Goal: Task Accomplishment & Management: Complete application form

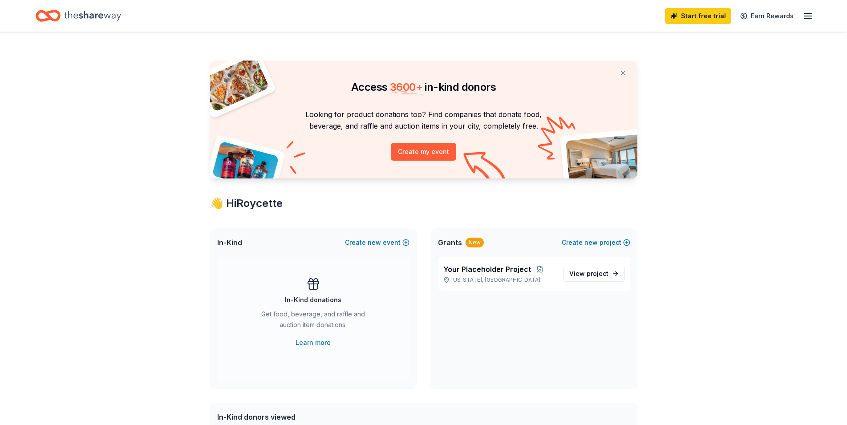
click at [77, 13] on icon "Home" at bounding box center [92, 16] width 57 height 18
click at [420, 154] on button "Create my event" at bounding box center [423, 152] width 65 height 18
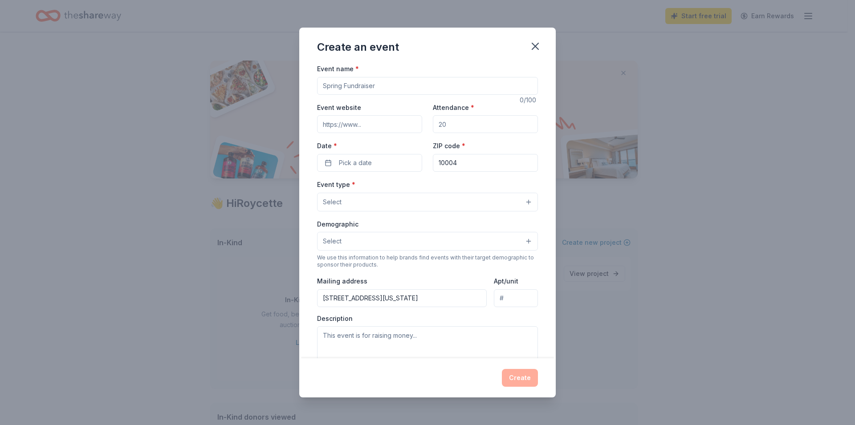
click at [397, 88] on input "Event name *" at bounding box center [427, 86] width 221 height 18
click at [450, 122] on input "Attendance *" at bounding box center [485, 124] width 105 height 18
click at [539, 44] on icon "button" at bounding box center [535, 46] width 12 height 12
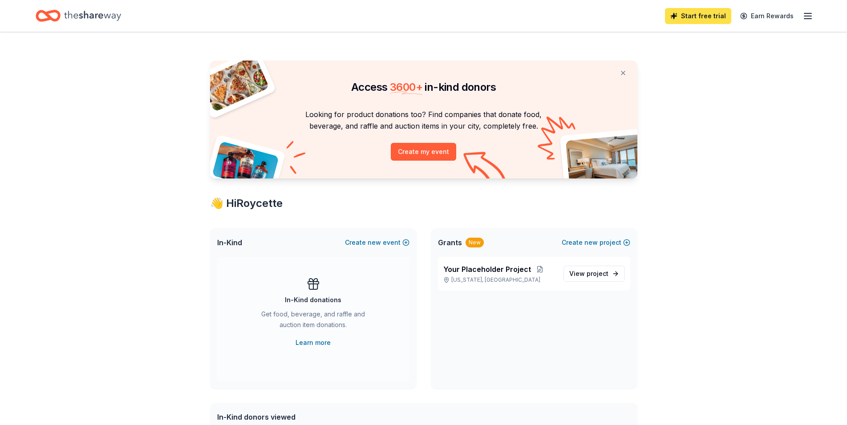
click at [677, 12] on link "Start free trial" at bounding box center [698, 16] width 66 height 16
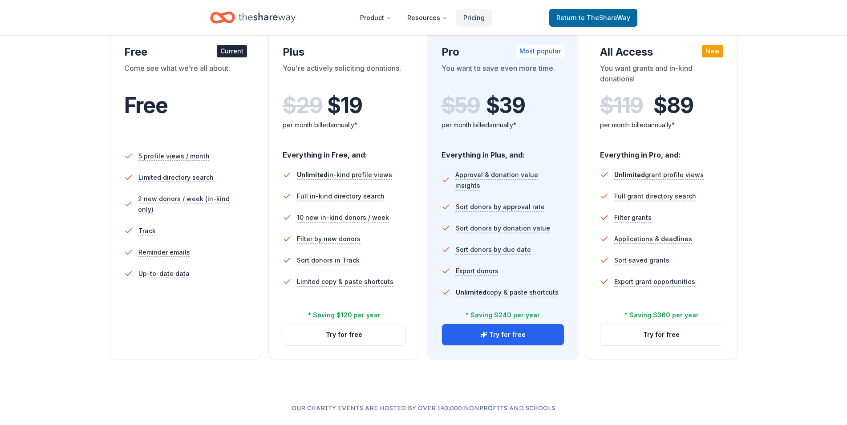
scroll to position [136, 0]
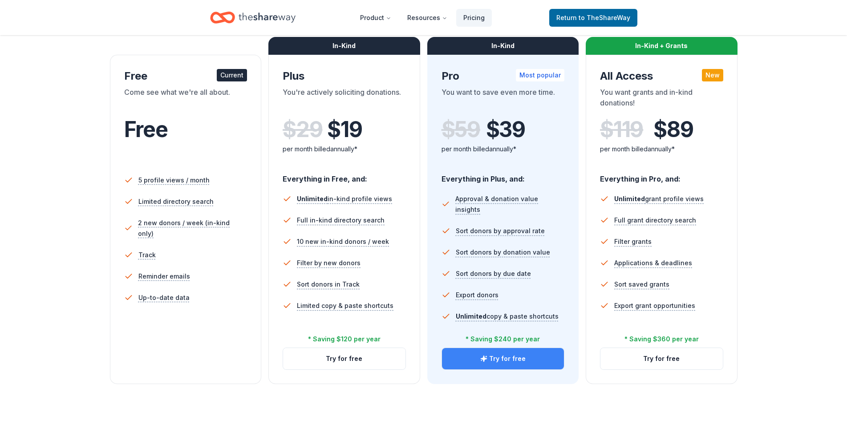
click at [509, 363] on button "Try for free" at bounding box center [503, 358] width 122 height 21
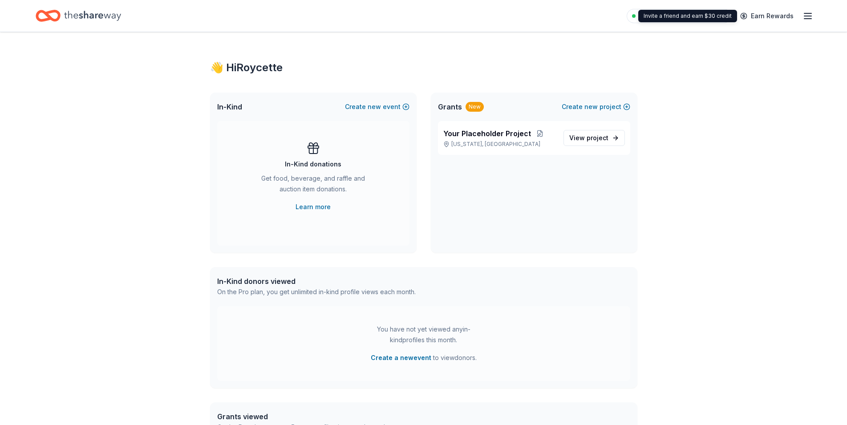
click at [805, 15] on icon "button" at bounding box center [807, 16] width 11 height 11
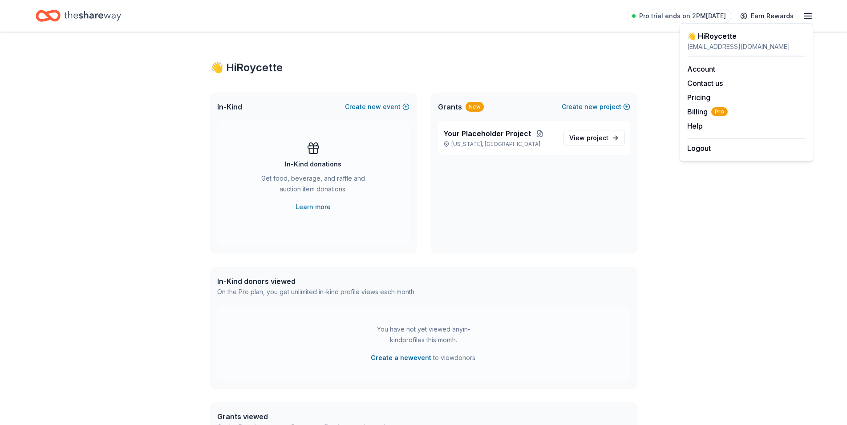
click at [655, 252] on div "👋 Hi Roycette In-Kind Create new event In-Kind donations Get food, beverage, an…" at bounding box center [423, 283] width 847 height 502
click at [323, 207] on link "Learn more" at bounding box center [313, 207] width 35 height 11
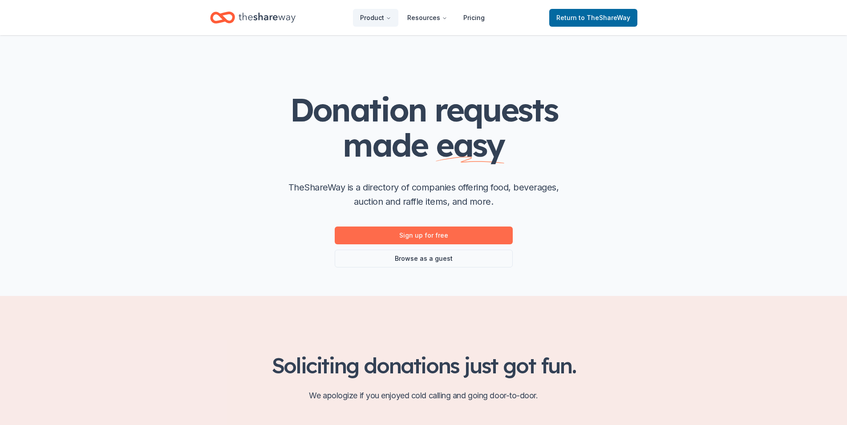
click at [413, 236] on link "Sign up for free" at bounding box center [424, 236] width 178 height 18
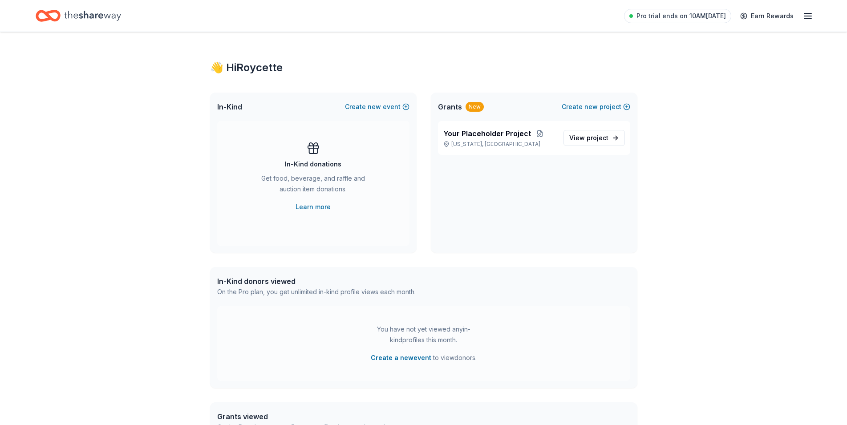
click at [85, 19] on icon "Home" at bounding box center [92, 16] width 57 height 18
click at [39, 20] on icon "Home" at bounding box center [44, 15] width 14 height 9
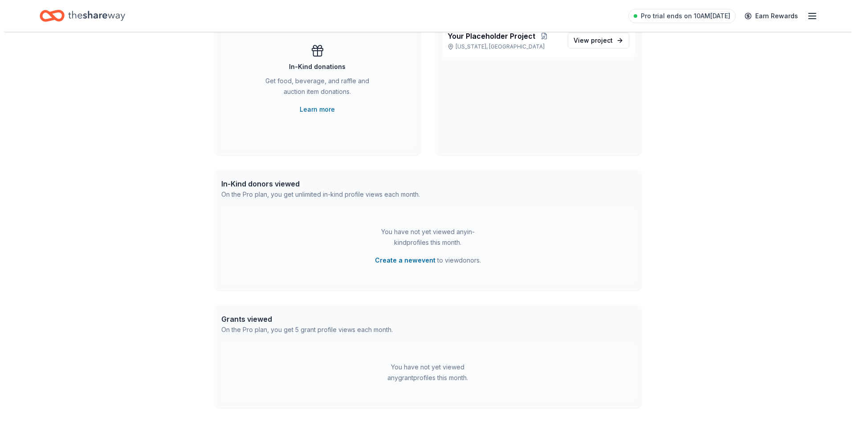
scroll to position [37, 0]
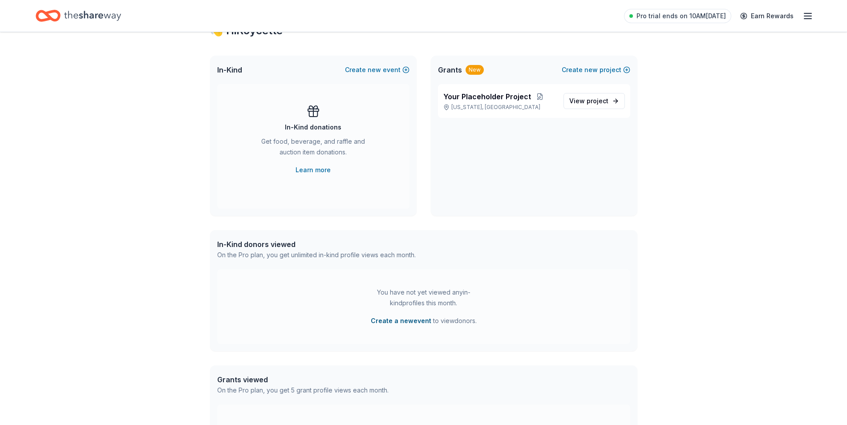
click at [402, 320] on button "Create a new event" at bounding box center [401, 321] width 61 height 11
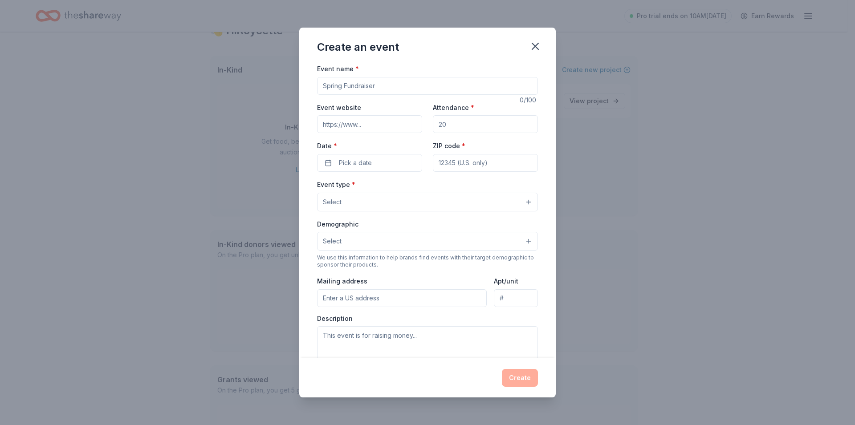
click at [402, 203] on button "Select" at bounding box center [427, 202] width 221 height 19
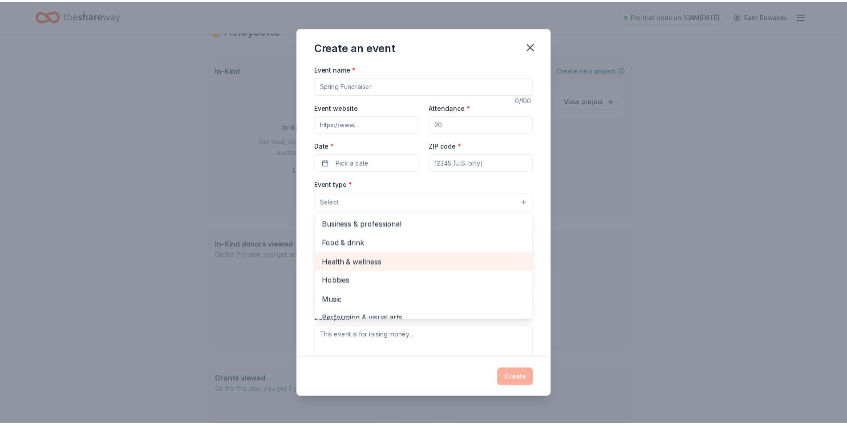
scroll to position [30, 0]
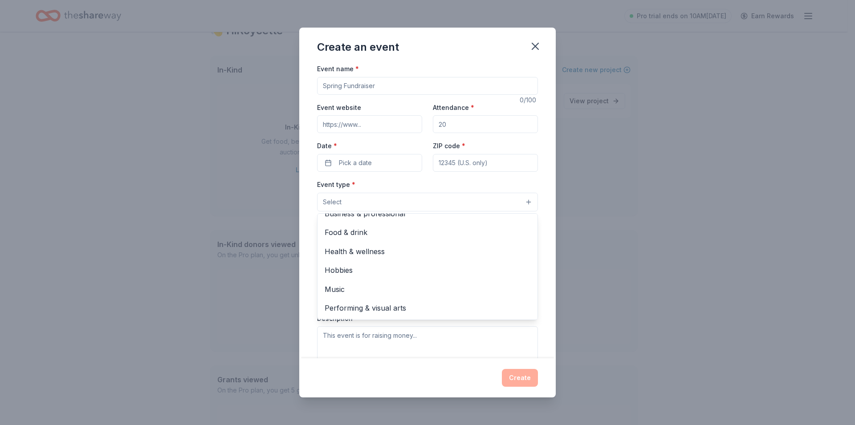
click at [373, 185] on div "Event type * Select Fundraiser Business & professional Food & drink Health & we…" at bounding box center [427, 195] width 221 height 32
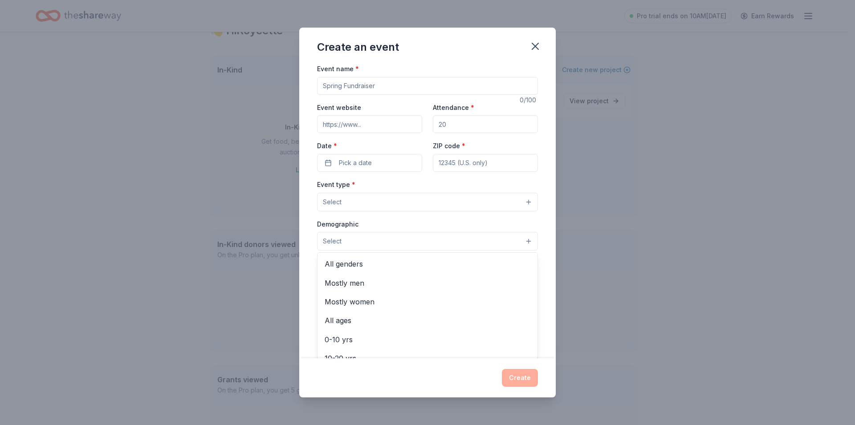
click at [368, 239] on button "Select" at bounding box center [427, 241] width 221 height 19
click at [534, 51] on icon "button" at bounding box center [535, 46] width 12 height 12
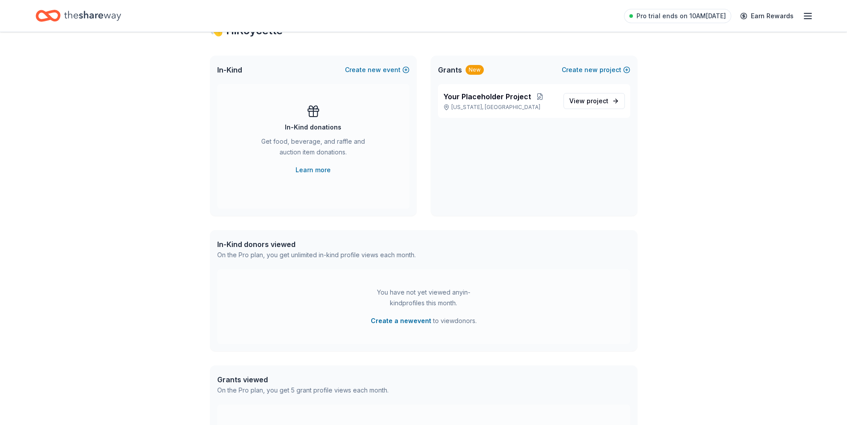
click at [85, 17] on icon "Home" at bounding box center [92, 16] width 57 height 10
click at [55, 13] on icon "Home" at bounding box center [48, 15] width 25 height 21
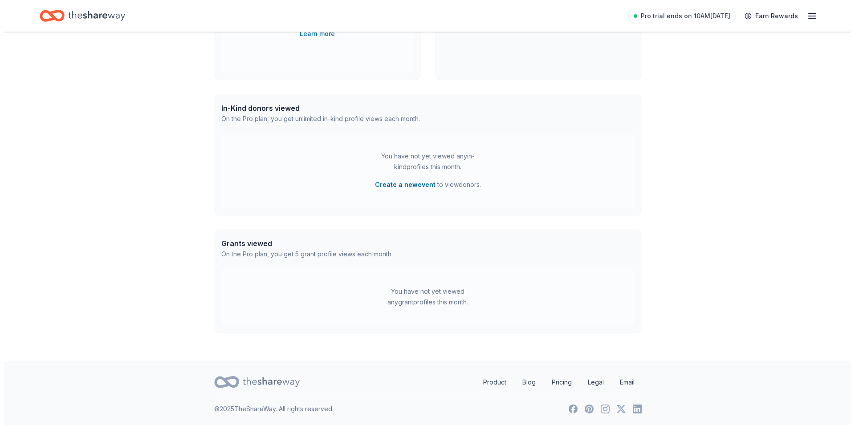
scroll to position [0, 0]
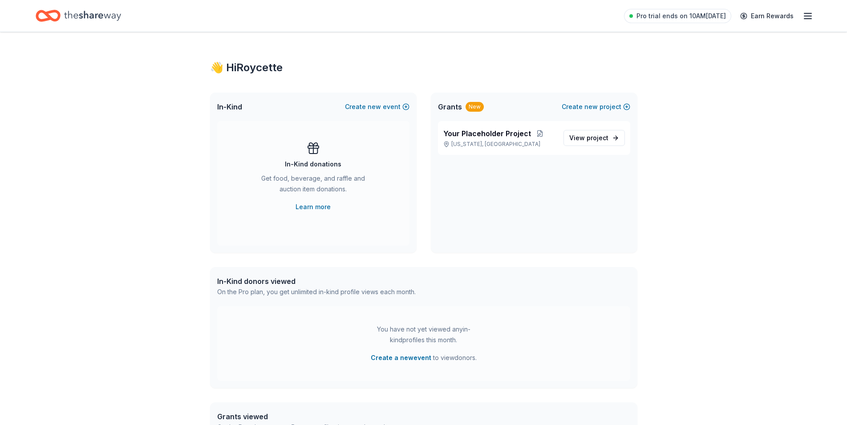
click at [379, 113] on div "In-Kind Create new event" at bounding box center [313, 107] width 207 height 28
click at [380, 110] on span "new" at bounding box center [374, 106] width 13 height 11
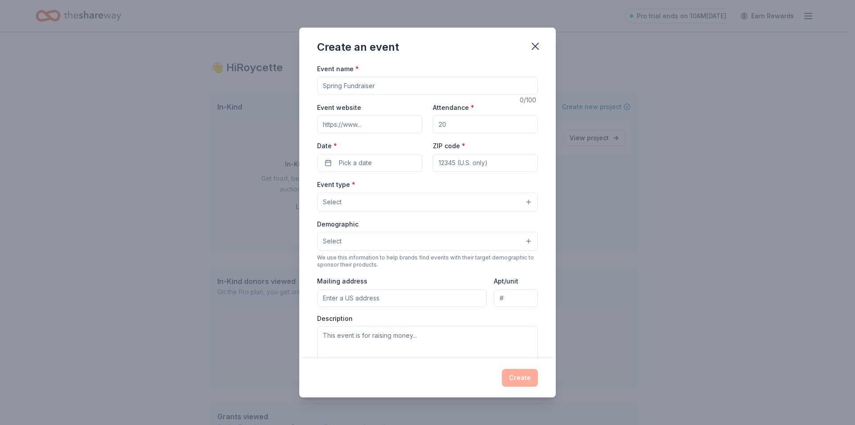
click at [359, 88] on input "Event name *" at bounding box center [427, 86] width 221 height 18
type input "D"
type input "DV Awareness: Purple Table Talk"
click at [483, 126] on input "Attendance *" at bounding box center [485, 124] width 105 height 18
type input "40"
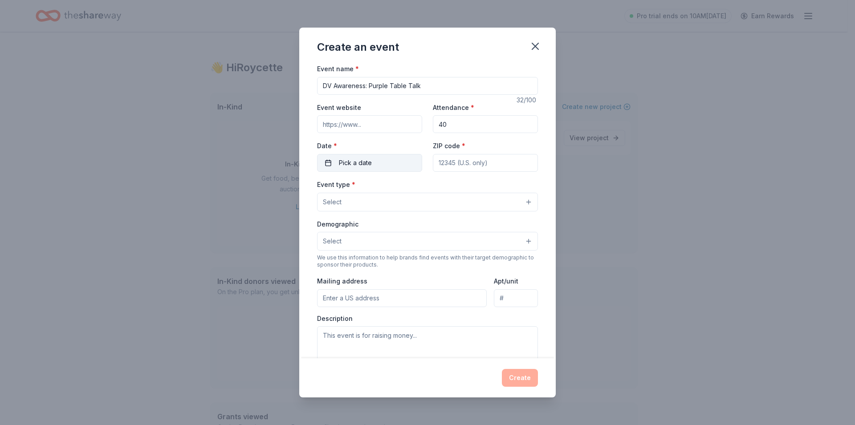
click at [357, 170] on button "Pick a date" at bounding box center [369, 163] width 105 height 18
click at [413, 185] on button "Go to next month" at bounding box center [415, 186] width 12 height 12
click at [367, 278] on button "22" at bounding box center [368, 278] width 16 height 16
click at [447, 161] on input "ZIP code *" at bounding box center [485, 163] width 105 height 18
type input "10030"
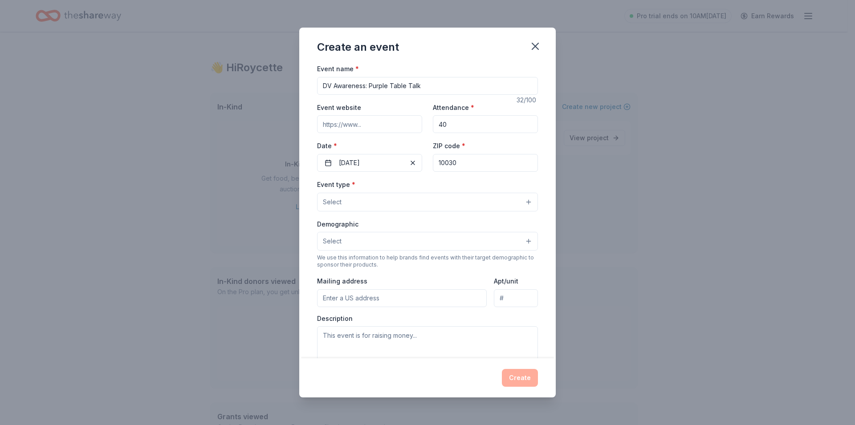
click at [382, 203] on button "Select" at bounding box center [427, 202] width 221 height 19
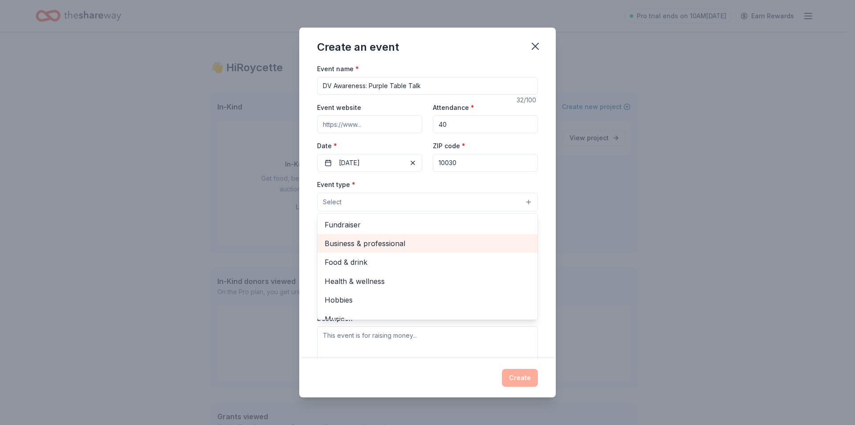
click at [377, 239] on span "Business & professional" at bounding box center [427, 244] width 206 height 12
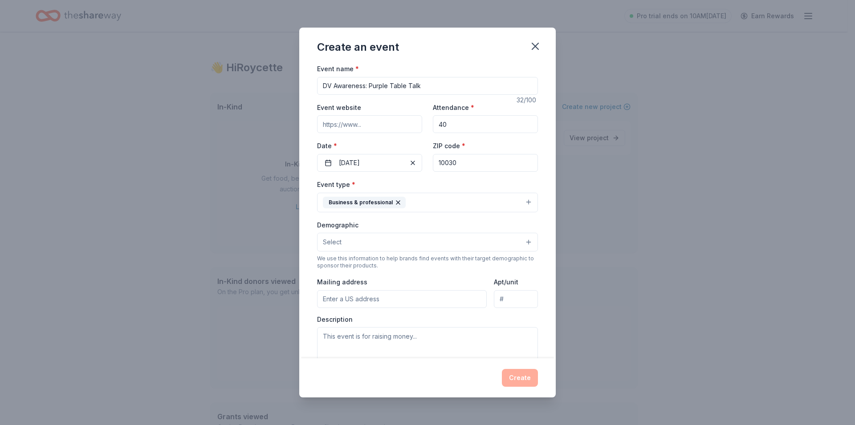
click at [397, 202] on icon "button" at bounding box center [397, 202] width 7 height 7
click at [390, 201] on button "Select" at bounding box center [427, 202] width 221 height 19
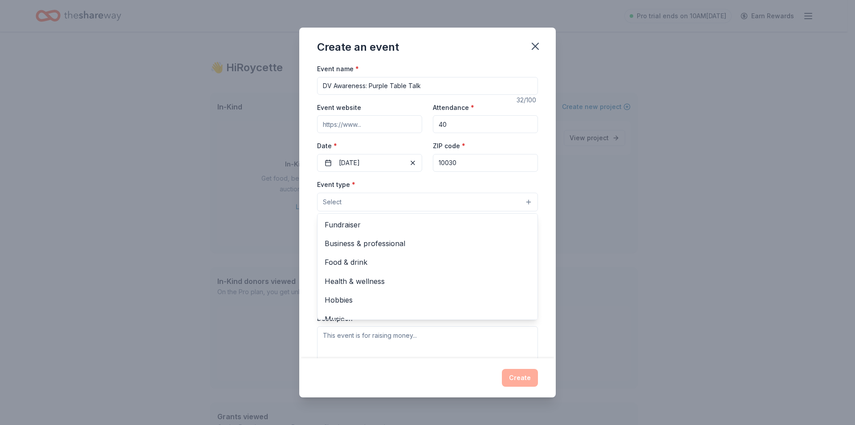
click at [518, 200] on button "Select" at bounding box center [427, 202] width 221 height 19
click at [464, 200] on button "Select" at bounding box center [427, 202] width 221 height 19
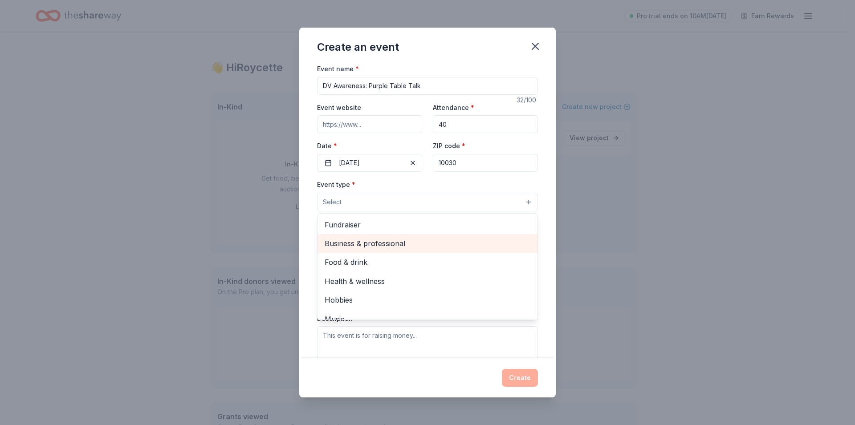
click at [369, 243] on span "Business & professional" at bounding box center [427, 244] width 206 height 12
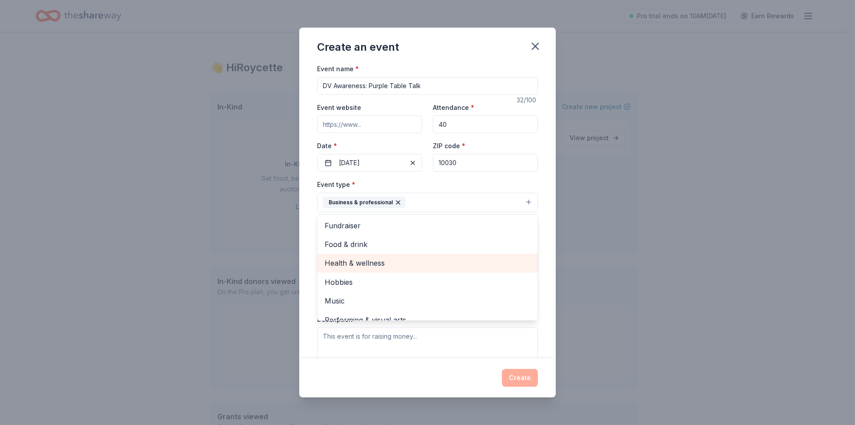
click at [355, 266] on span "Health & wellness" at bounding box center [427, 263] width 206 height 12
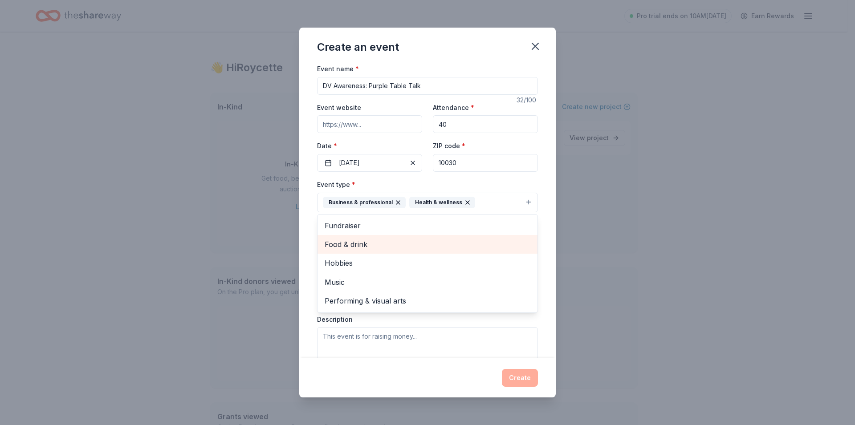
scroll to position [53, 0]
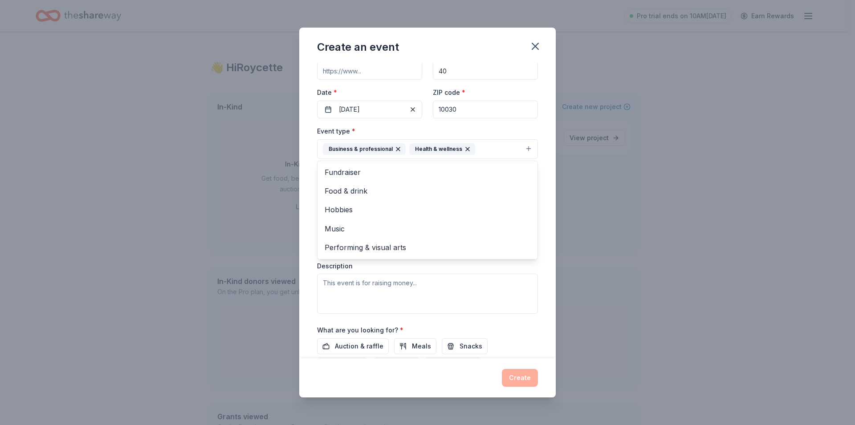
click at [303, 225] on div "Event name * DV Awareness: Purple Table Talk 32 /100 Event website Attendance *…" at bounding box center [427, 210] width 256 height 295
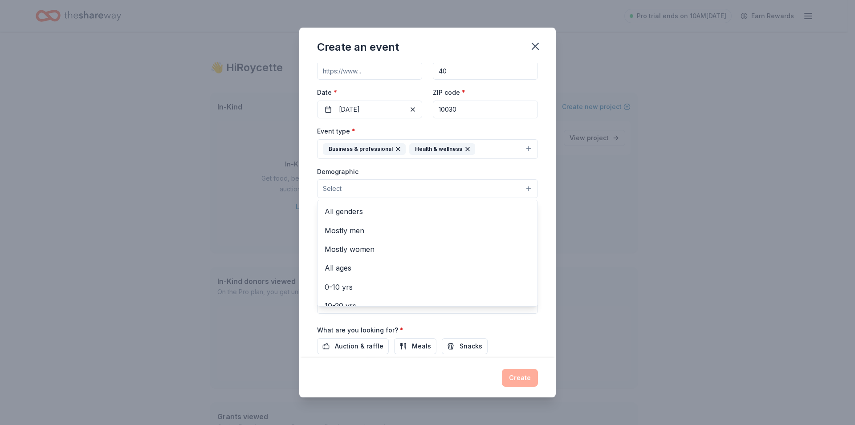
click at [330, 186] on span "Select" at bounding box center [332, 188] width 19 height 11
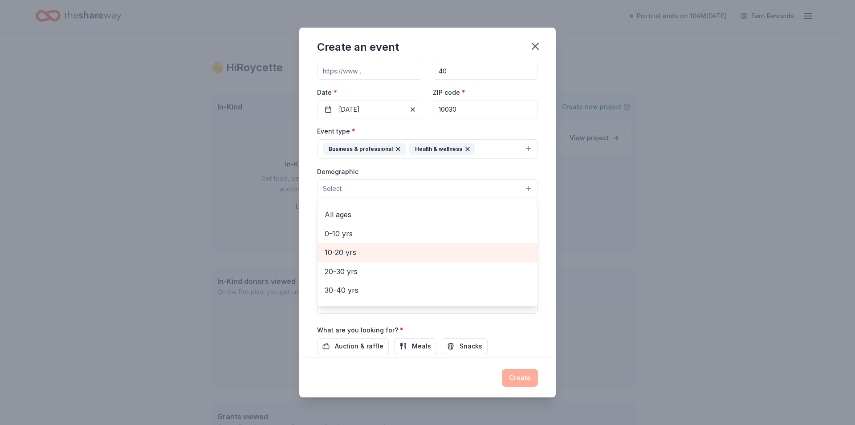
scroll to position [0, 0]
click at [359, 251] on span "Mostly women" at bounding box center [427, 249] width 206 height 12
click at [358, 255] on span "All ages" at bounding box center [427, 250] width 206 height 12
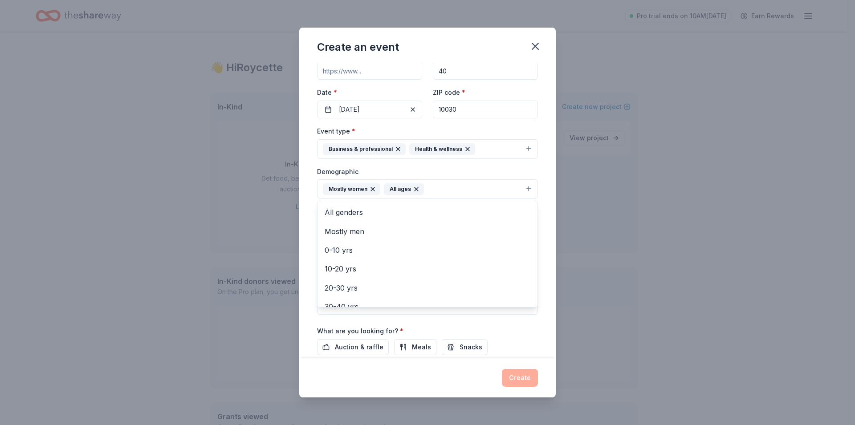
click at [414, 186] on icon "button" at bounding box center [416, 189] width 7 height 7
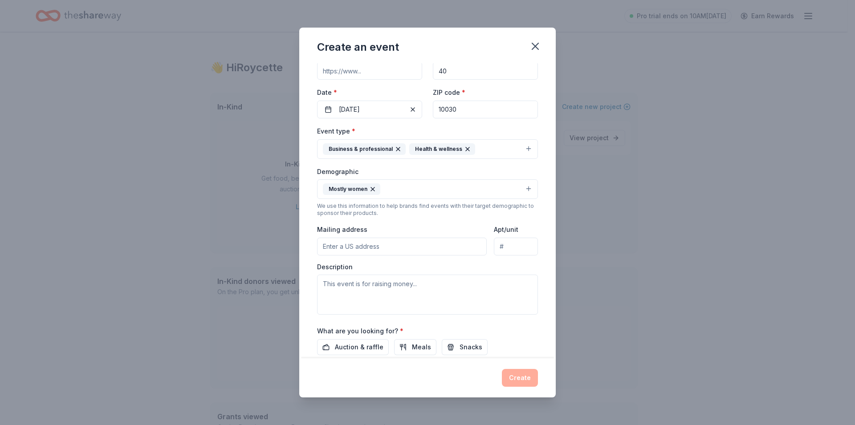
click at [397, 190] on button "Mostly women" at bounding box center [427, 189] width 221 height 20
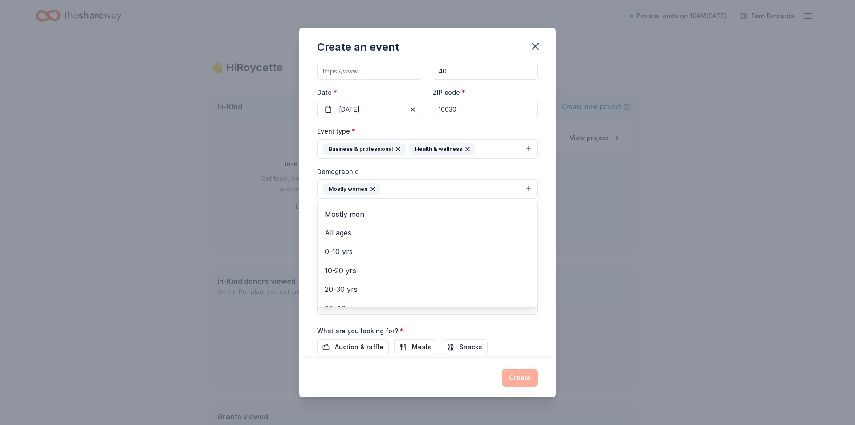
scroll to position [17, 0]
click at [357, 284] on span "20-30 yrs" at bounding box center [427, 290] width 206 height 12
click at [438, 193] on button "Mostly women 20-30 yrs" at bounding box center [427, 189] width 221 height 20
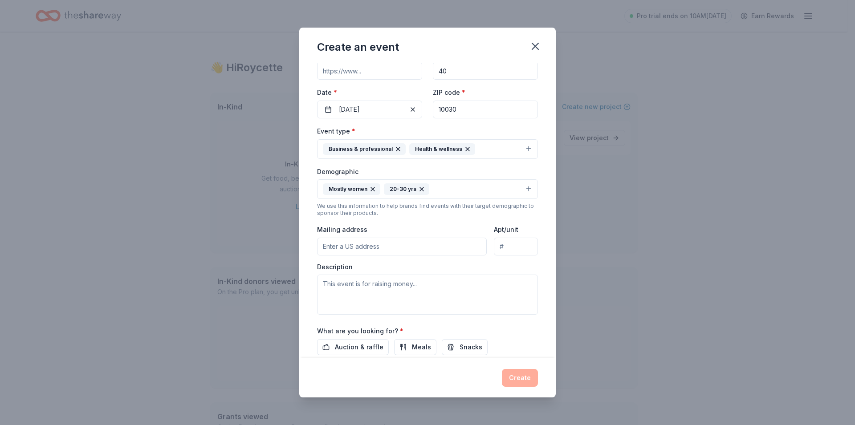
click at [442, 193] on button "Mostly women 20-30 yrs" at bounding box center [427, 189] width 221 height 20
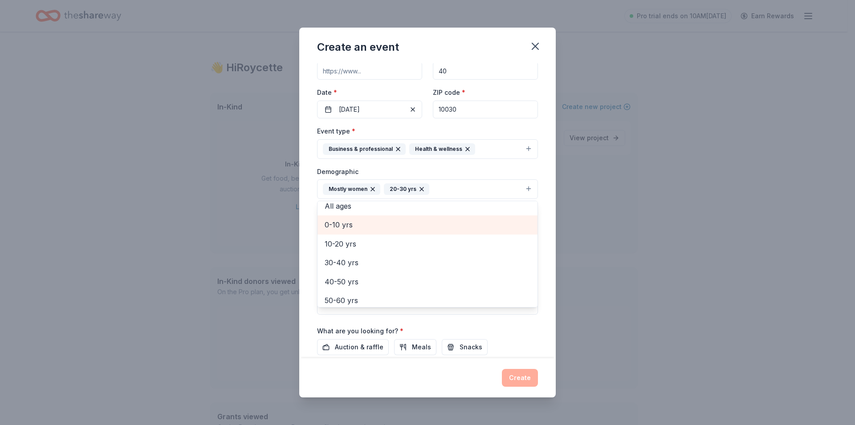
scroll to position [105, 0]
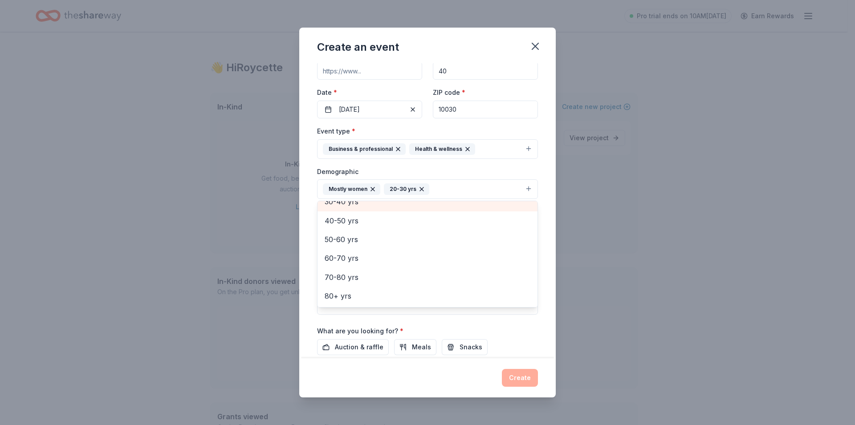
click at [361, 206] on span "30-40 yrs" at bounding box center [427, 202] width 206 height 12
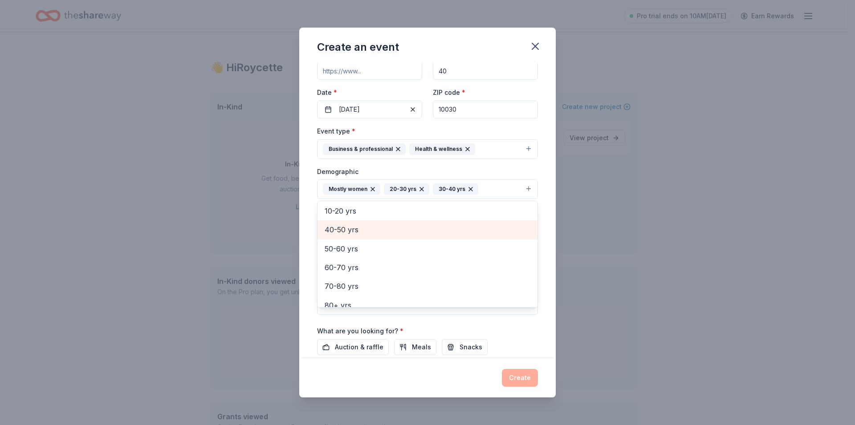
click at [352, 231] on span "40-50 yrs" at bounding box center [427, 230] width 206 height 12
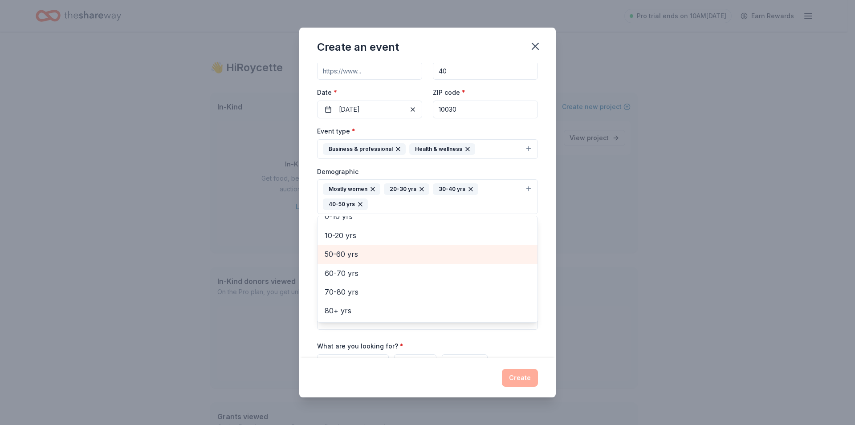
scroll to position [67, 0]
click at [517, 175] on div "Demographic Mostly women 20-30 yrs 30-40 yrs 40-50 yrs All genders Mostly men A…" at bounding box center [427, 190] width 221 height 49
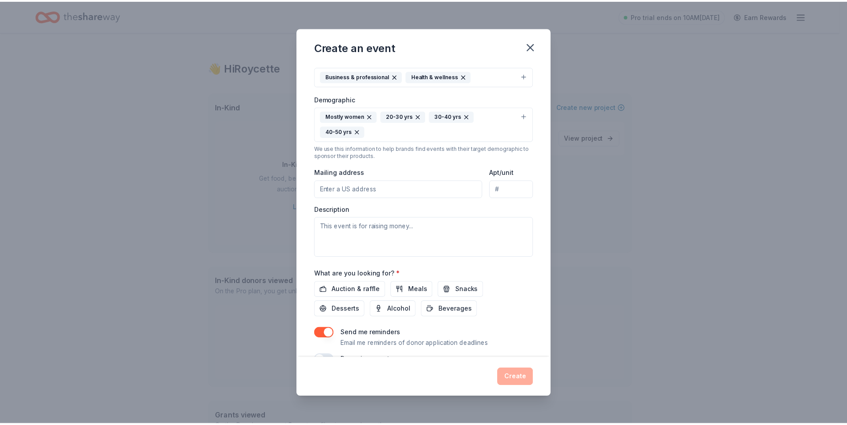
scroll to position [146, 0]
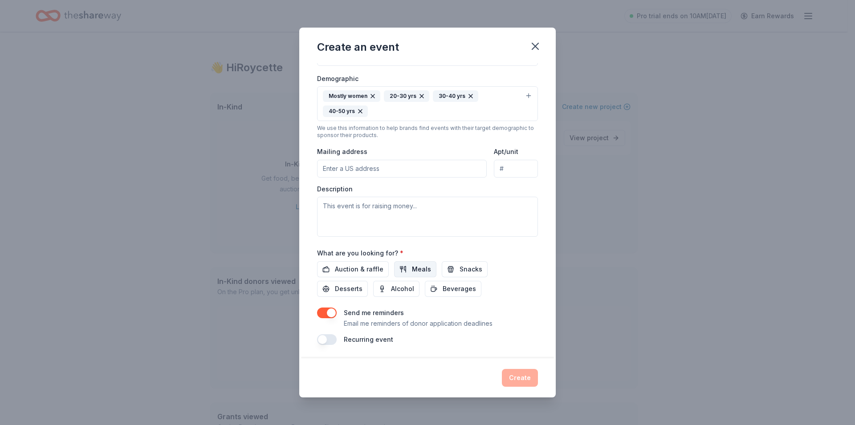
click at [425, 273] on span "Meals" at bounding box center [421, 269] width 19 height 11
click at [476, 269] on span "Snacks" at bounding box center [470, 269] width 23 height 11
click at [465, 284] on span "Beverages" at bounding box center [458, 289] width 33 height 11
click at [354, 289] on span "Desserts" at bounding box center [349, 289] width 28 height 11
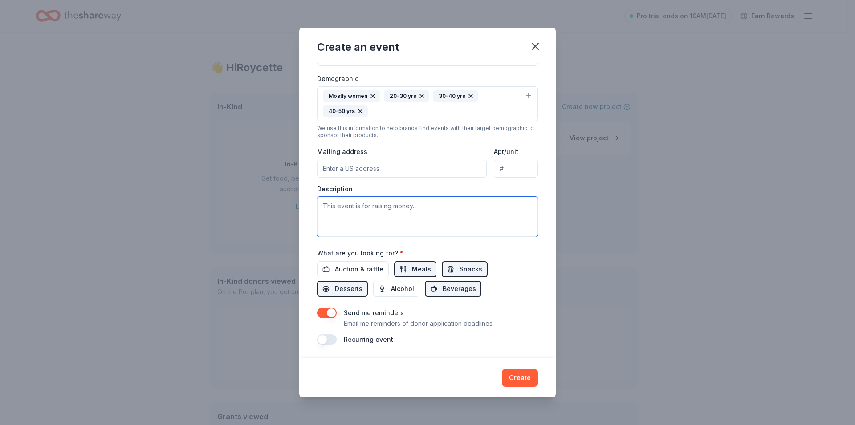
click at [418, 221] on textarea at bounding box center [427, 217] width 221 height 40
type textarea "T"
click at [437, 218] on textarea "This is an annual event we hold for the clients that reside within this shelter…" at bounding box center [427, 217] width 221 height 40
click at [433, 219] on textarea "This is an annual event we hold for the clients that reside within this shelter…" at bounding box center [427, 217] width 221 height 40
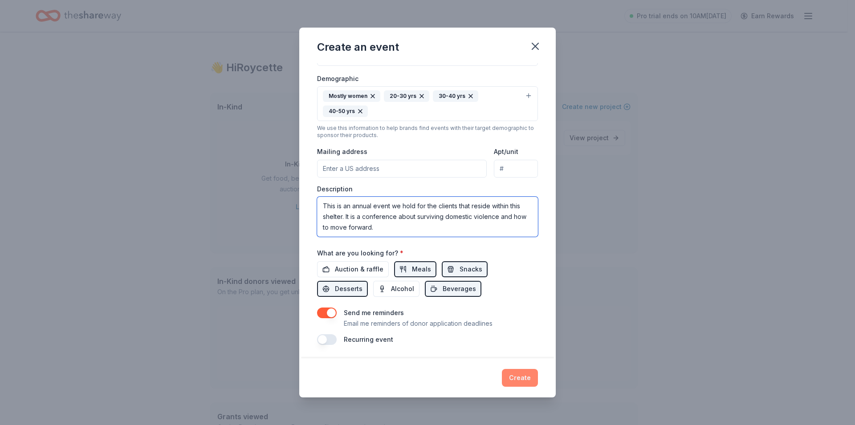
type textarea "This is an annual event we hold for the clients that reside within this shelter…"
click at [530, 381] on button "Create" at bounding box center [520, 378] width 36 height 18
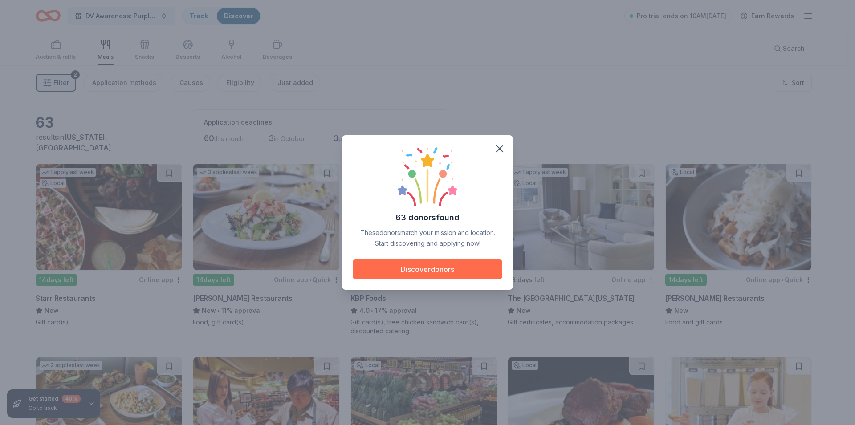
click at [450, 274] on button "Discover donors" at bounding box center [427, 269] width 150 height 20
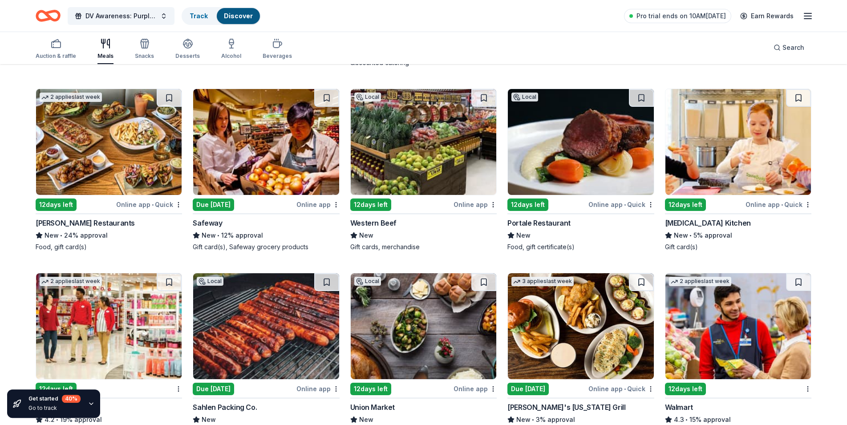
scroll to position [318, 0]
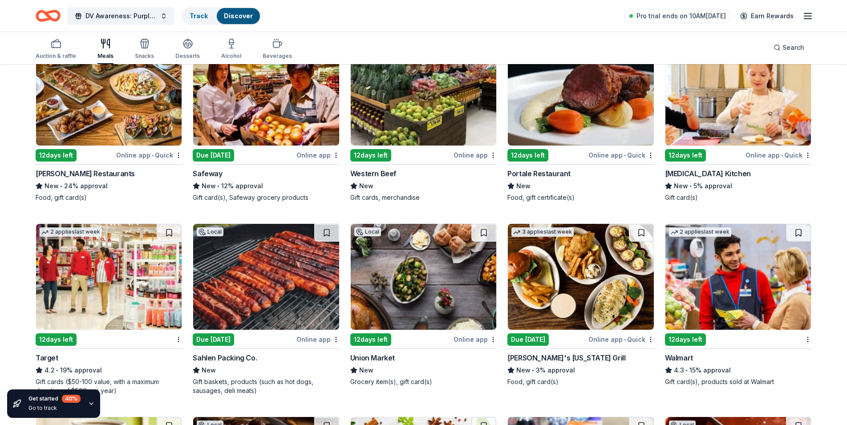
click at [105, 286] on img at bounding box center [109, 277] width 146 height 106
click at [731, 295] on img at bounding box center [738, 277] width 146 height 106
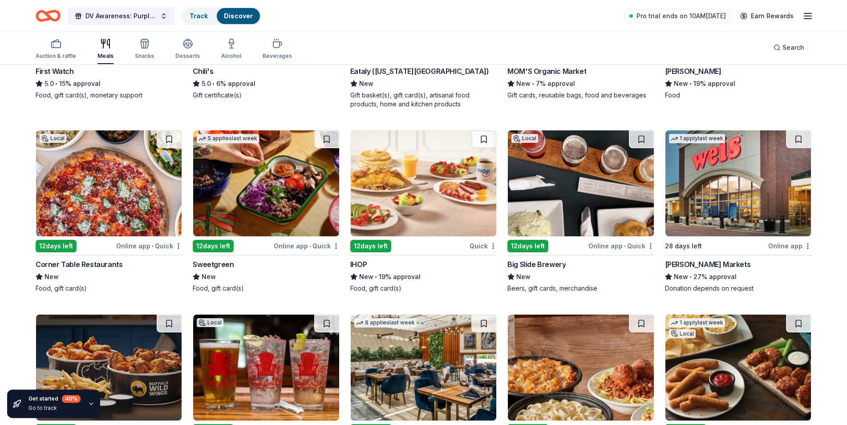
scroll to position [997, 0]
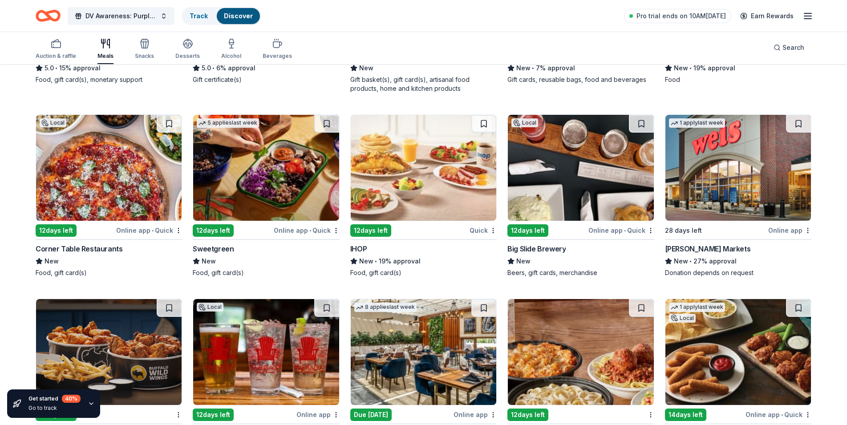
click at [429, 174] on img at bounding box center [424, 168] width 146 height 106
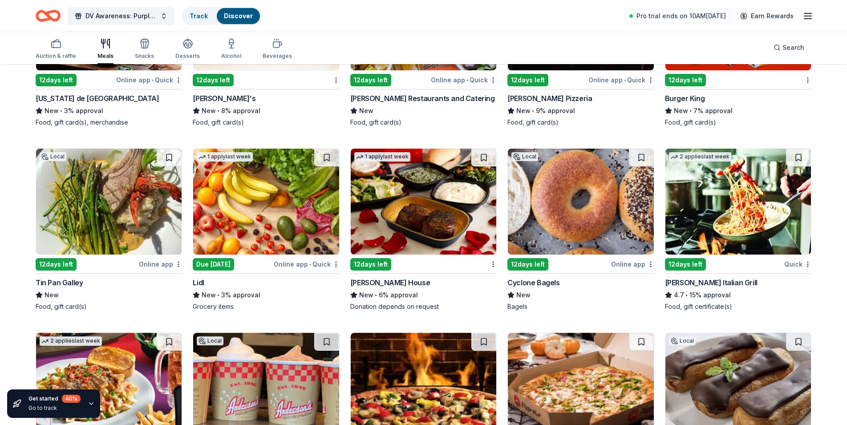
scroll to position [1562, 0]
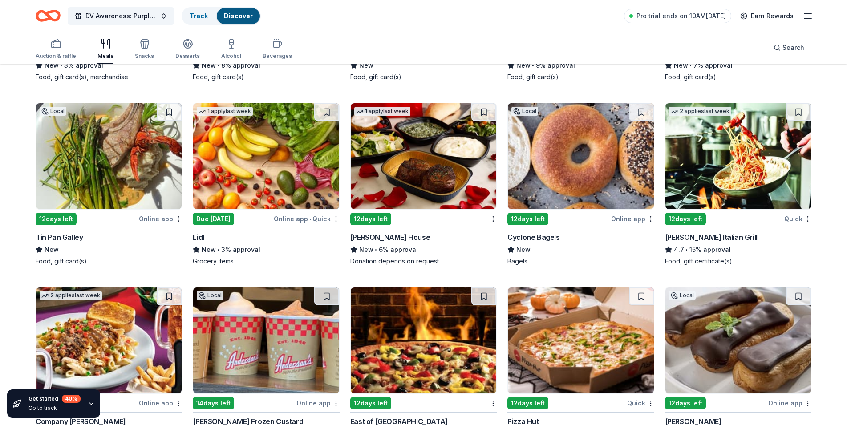
click at [273, 144] on img at bounding box center [266, 156] width 146 height 106
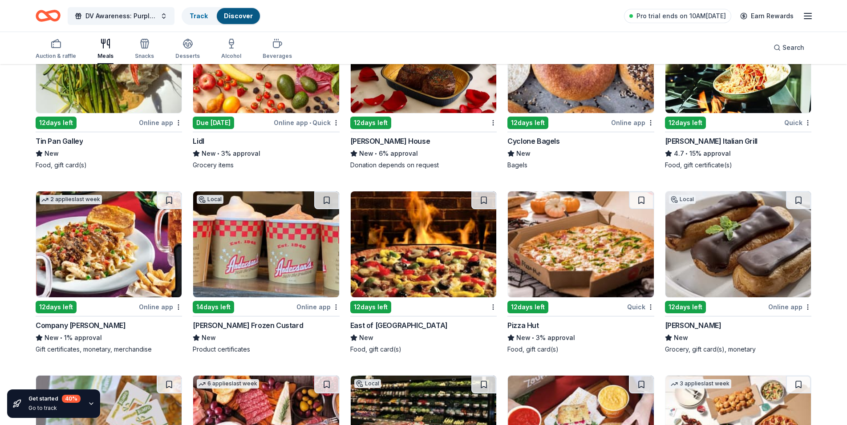
scroll to position [0, 0]
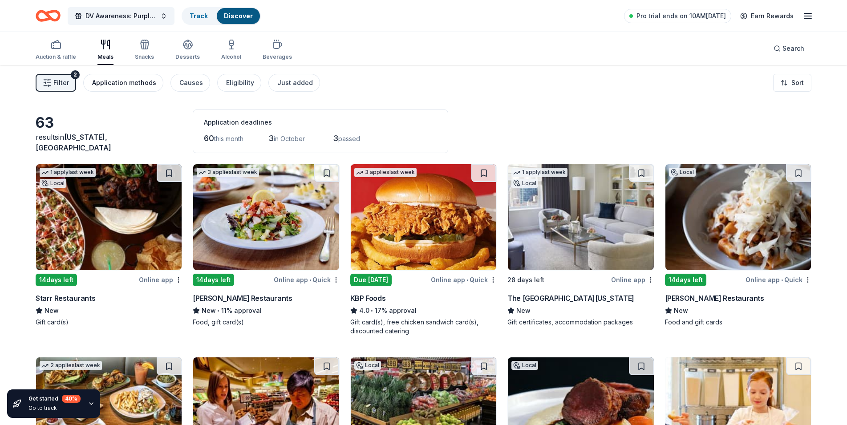
click at [113, 81] on div "Application methods" at bounding box center [124, 82] width 64 height 11
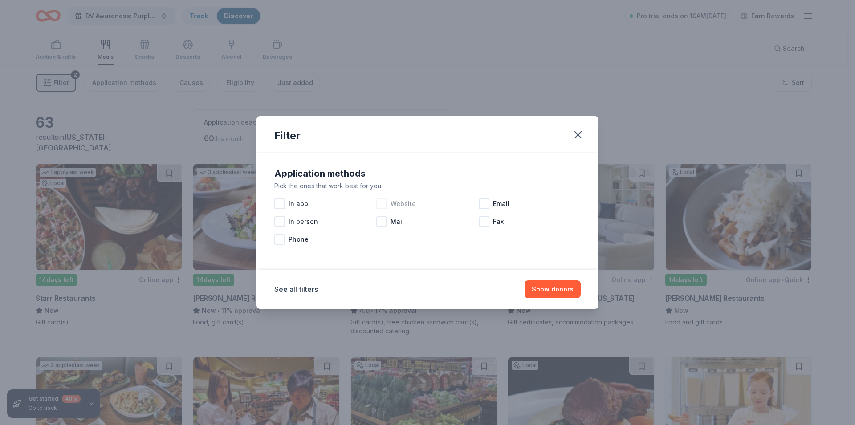
click at [386, 205] on div at bounding box center [381, 204] width 11 height 11
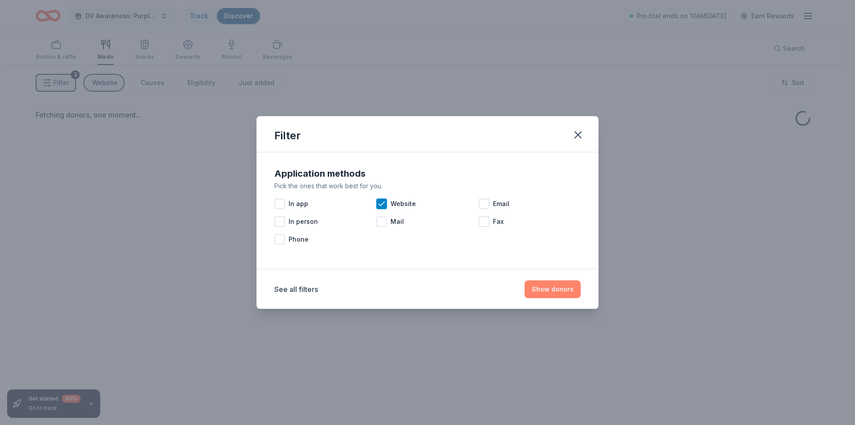
click at [543, 291] on button "Show donors" at bounding box center [552, 289] width 56 height 18
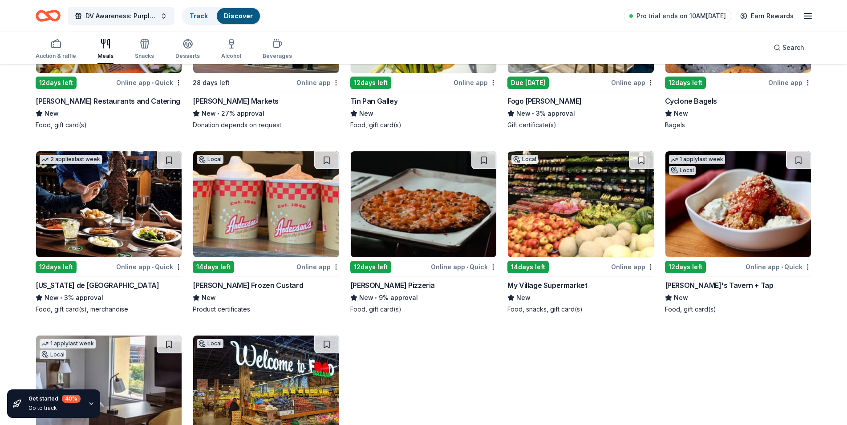
scroll to position [1043, 0]
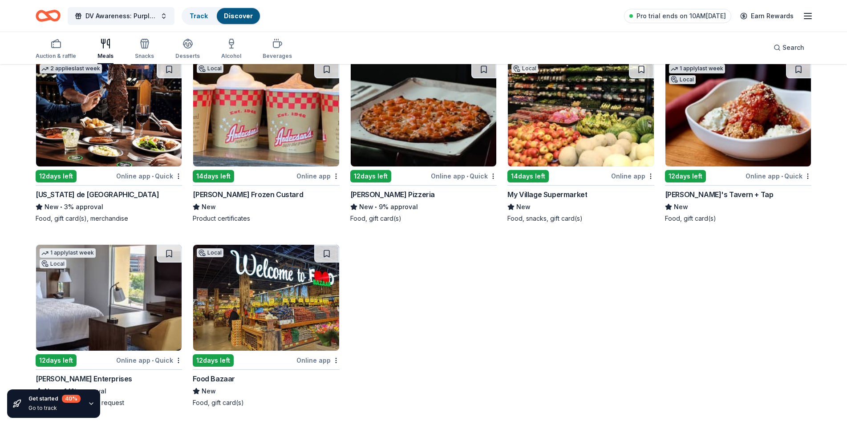
click at [267, 287] on img at bounding box center [266, 298] width 146 height 106
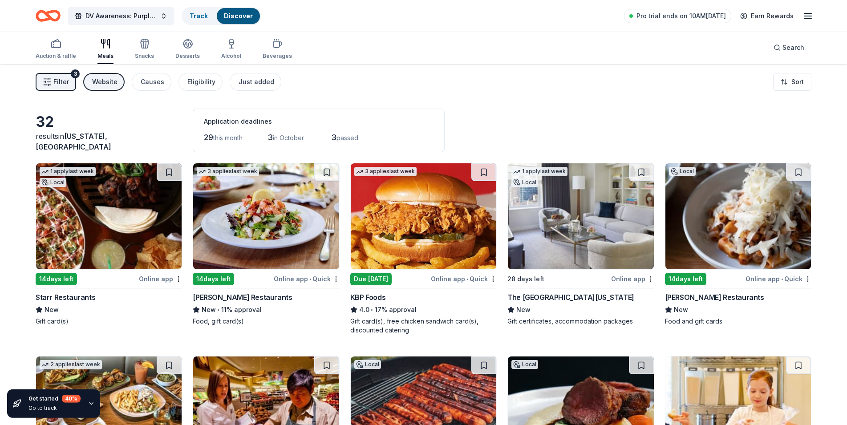
scroll to position [0, 0]
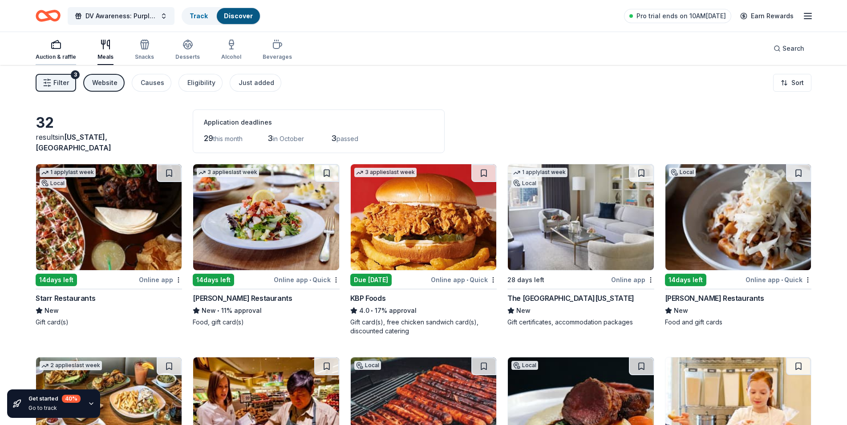
click at [55, 51] on div "Auction & raffle" at bounding box center [56, 49] width 41 height 21
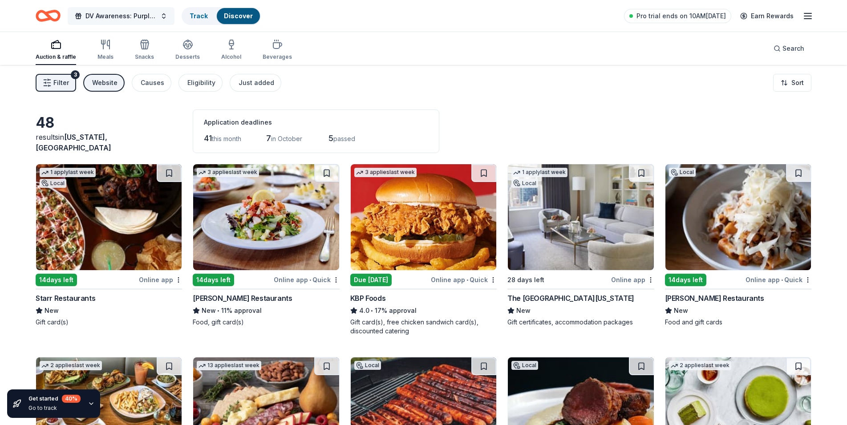
click at [142, 22] on button "DV Awareness: Purple Table Talk" at bounding box center [121, 16] width 107 height 18
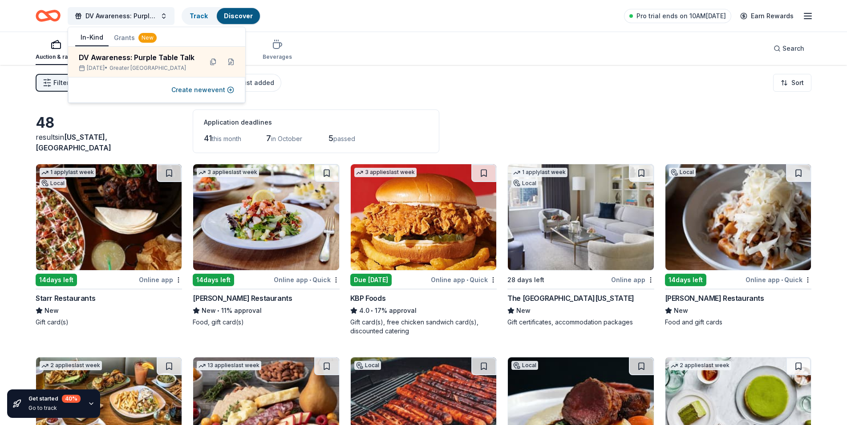
click at [123, 38] on button "Grants New" at bounding box center [135, 38] width 53 height 16
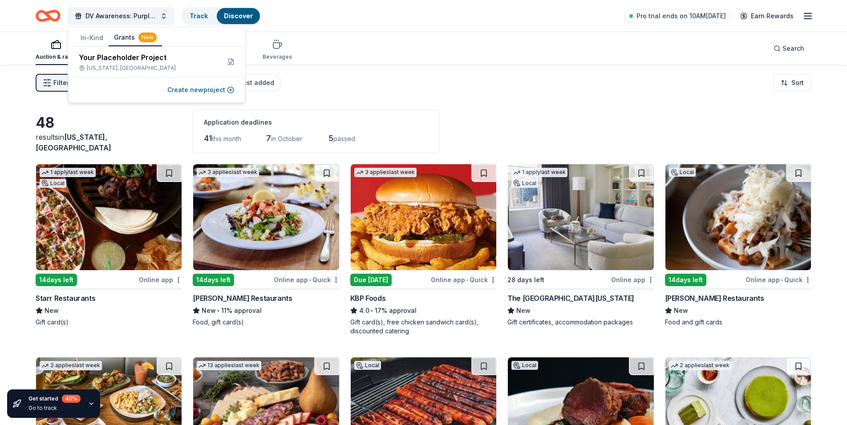
click at [97, 40] on button "In-Kind" at bounding box center [91, 38] width 33 height 16
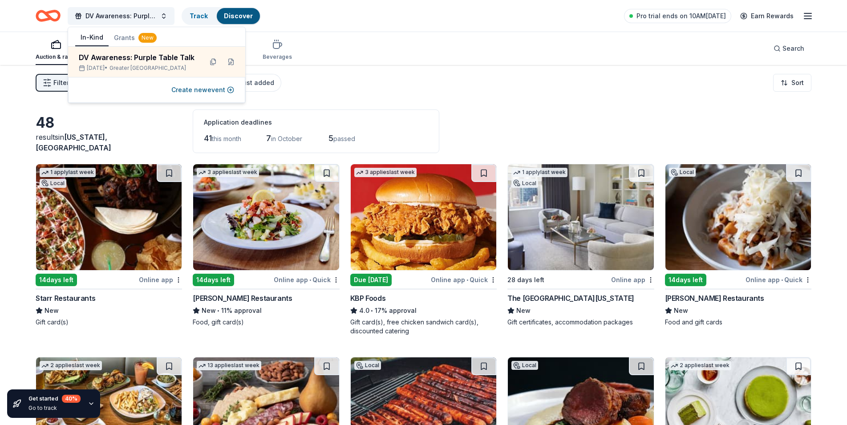
click at [320, 10] on div "DV Awareness: Purple Table Talk Track Discover Pro trial ends on 10AM, 9/17 Ear…" at bounding box center [424, 15] width 776 height 21
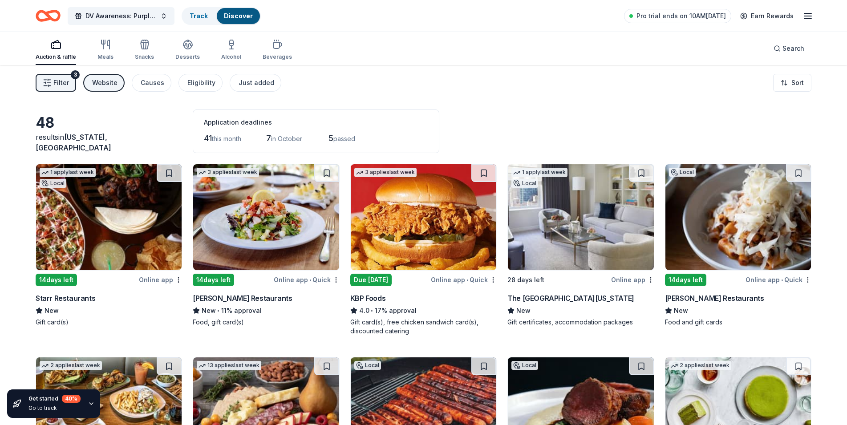
click at [48, 86] on icon "button" at bounding box center [47, 82] width 9 height 9
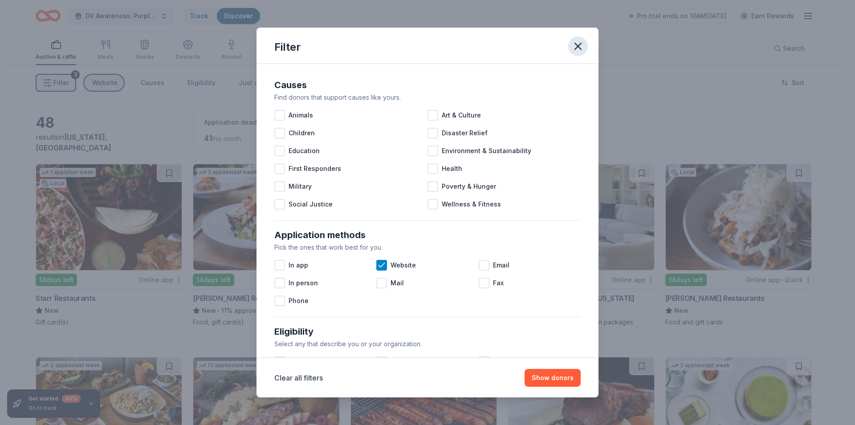
click at [576, 50] on icon "button" at bounding box center [577, 46] width 12 height 12
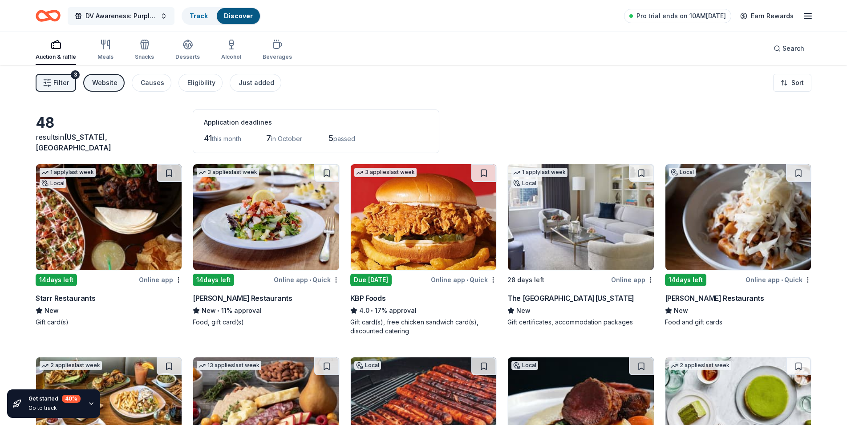
click at [92, 18] on span "DV Awareness: Purple Table Talk" at bounding box center [120, 16] width 71 height 11
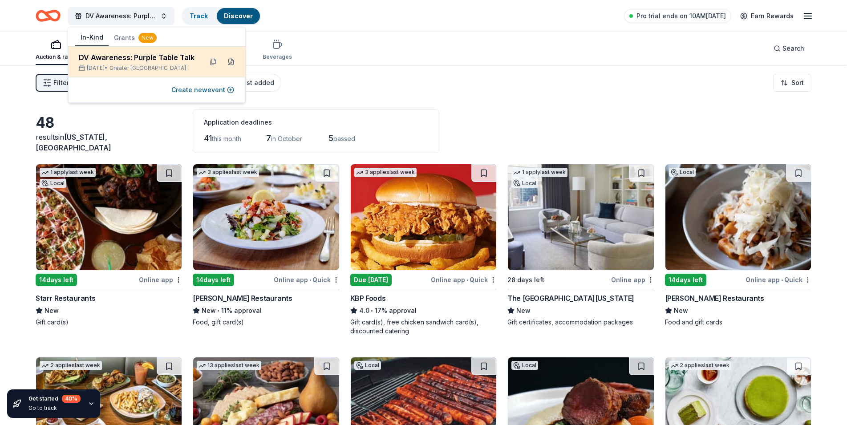
click at [229, 62] on button at bounding box center [231, 62] width 14 height 14
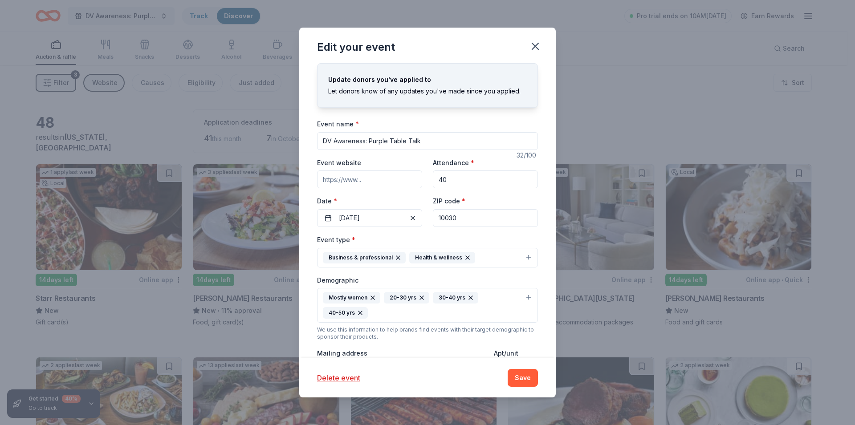
click at [393, 145] on input "DV Awareness: Purple Table Talk" at bounding box center [427, 141] width 221 height 18
drag, startPoint x: 431, startPoint y: 141, endPoint x: 183, endPoint y: 115, distance: 249.3
click at [317, 132] on input "DV Awareness: Purple Table Talk" at bounding box center [427, 141] width 221 height 18
type input "C"
type input "W"
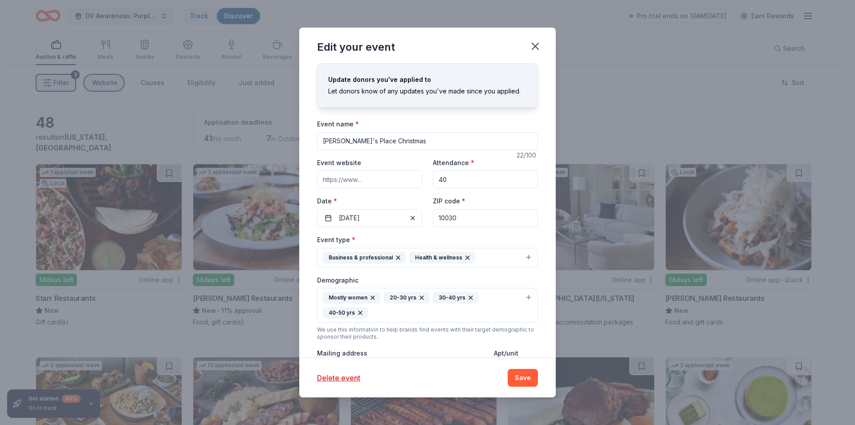
type input "[PERSON_NAME]'s Place Christmas"
click at [448, 179] on input "40" at bounding box center [485, 179] width 105 height 18
type input "4"
type input "85"
click at [407, 219] on span "button" at bounding box center [412, 218] width 11 height 11
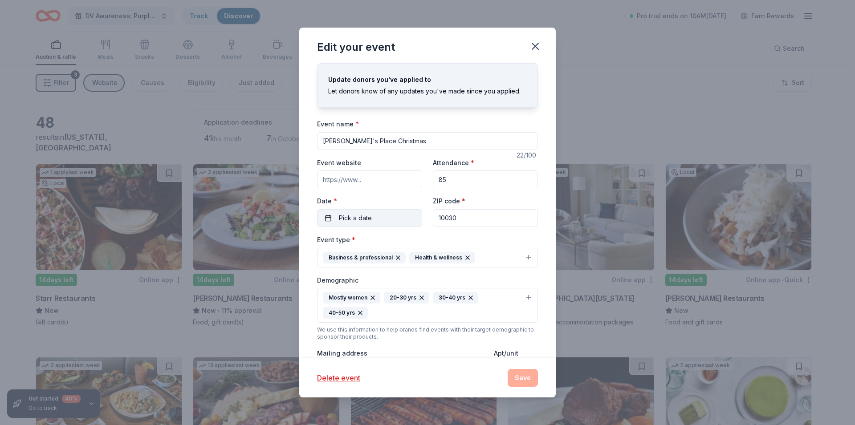
click at [384, 221] on button "Pick a date" at bounding box center [369, 218] width 105 height 18
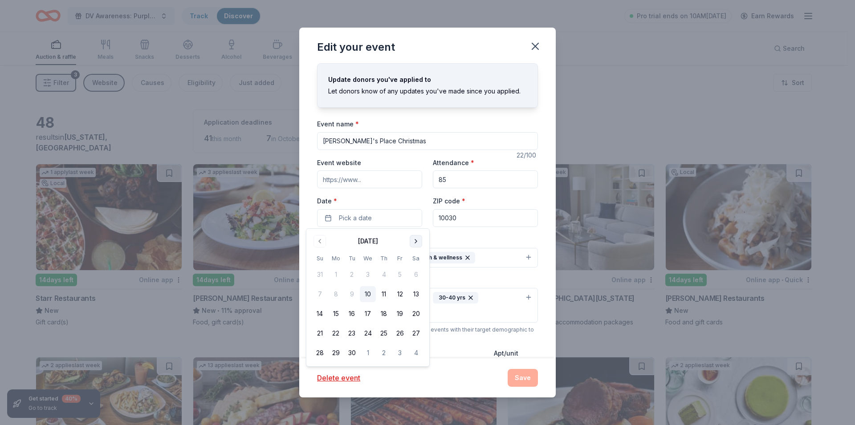
click at [413, 243] on button "Go to next month" at bounding box center [415, 241] width 12 height 12
click at [371, 315] on button "17" at bounding box center [368, 314] width 16 height 16
click at [436, 236] on div "Event type * Business & professional Health & wellness" at bounding box center [427, 250] width 221 height 33
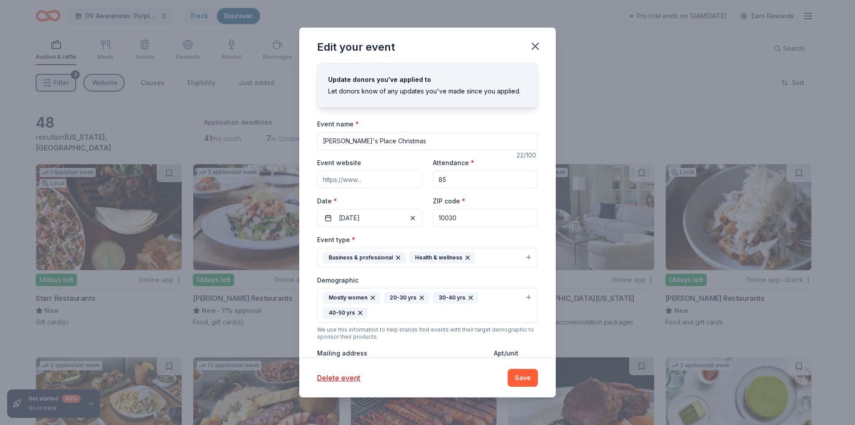
click at [384, 307] on div "Mostly women 20-30 yrs 30-40 yrs 40-50 yrs" at bounding box center [422, 305] width 199 height 27
click at [374, 330] on span "0-10 yrs" at bounding box center [427, 326] width 206 height 12
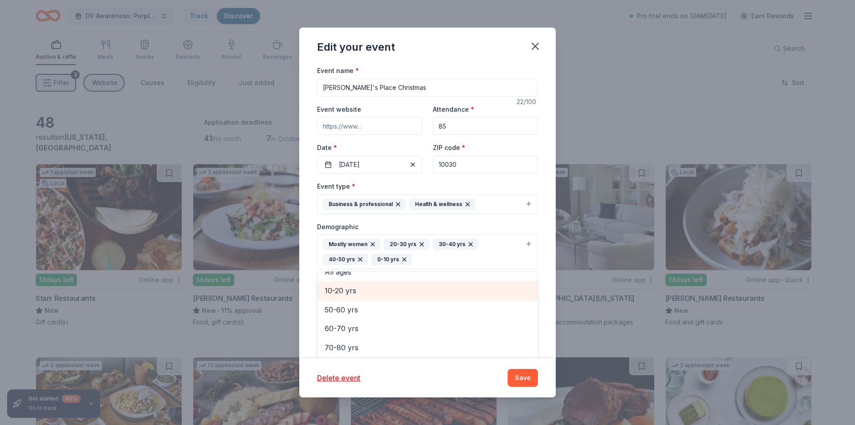
click at [359, 295] on span "10-20 yrs" at bounding box center [427, 291] width 206 height 12
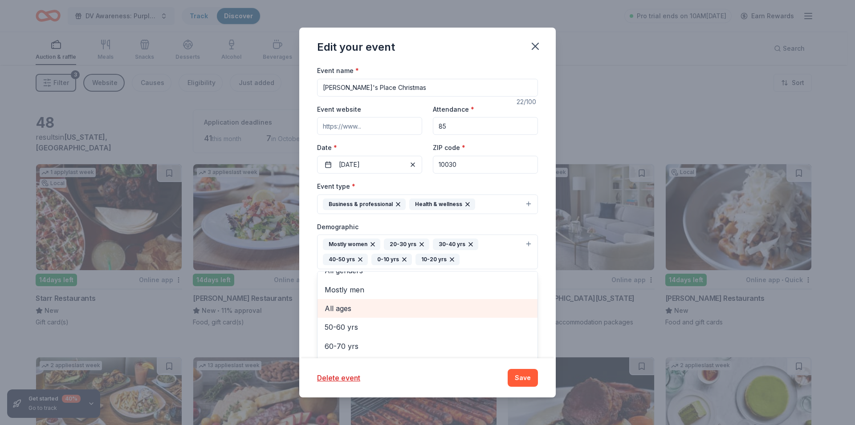
scroll to position [0, 0]
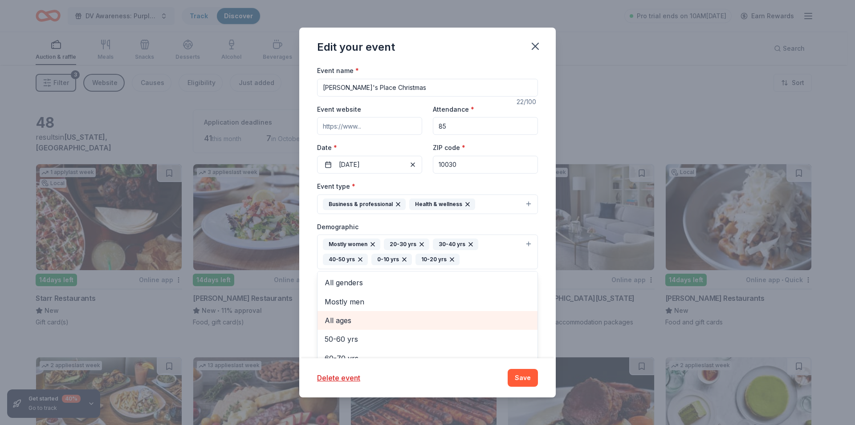
click at [379, 322] on span "All ages" at bounding box center [427, 321] width 206 height 12
click at [420, 243] on icon "button" at bounding box center [421, 244] width 7 height 7
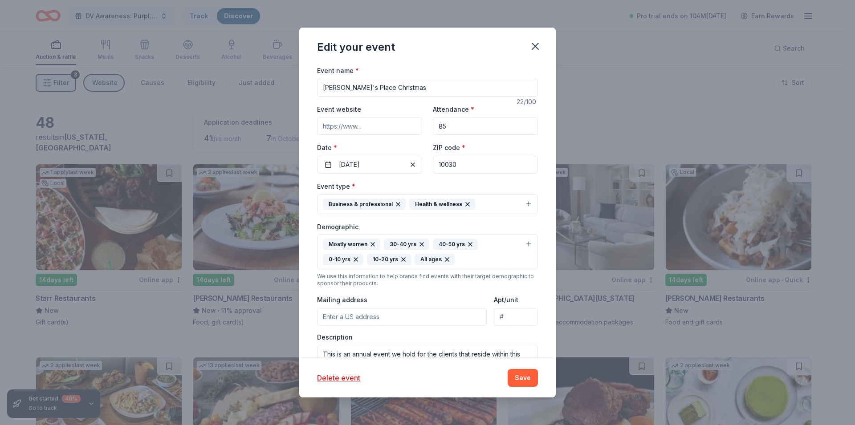
click at [418, 243] on icon "button" at bounding box center [421, 244] width 7 height 7
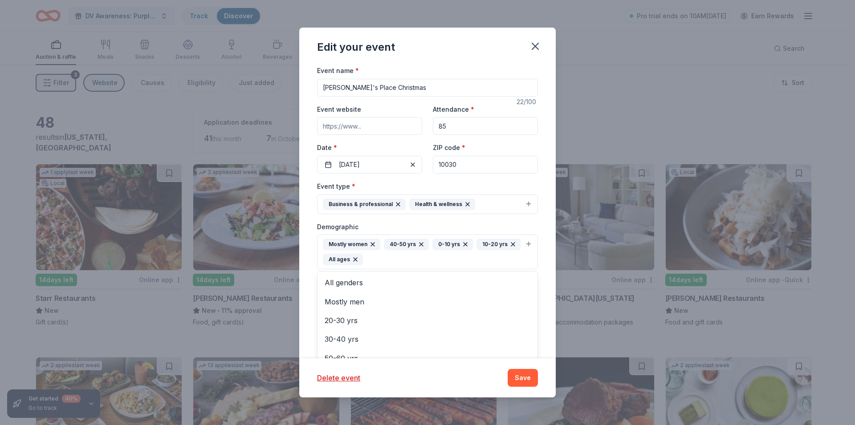
click at [417, 243] on icon "button" at bounding box center [420, 244] width 7 height 7
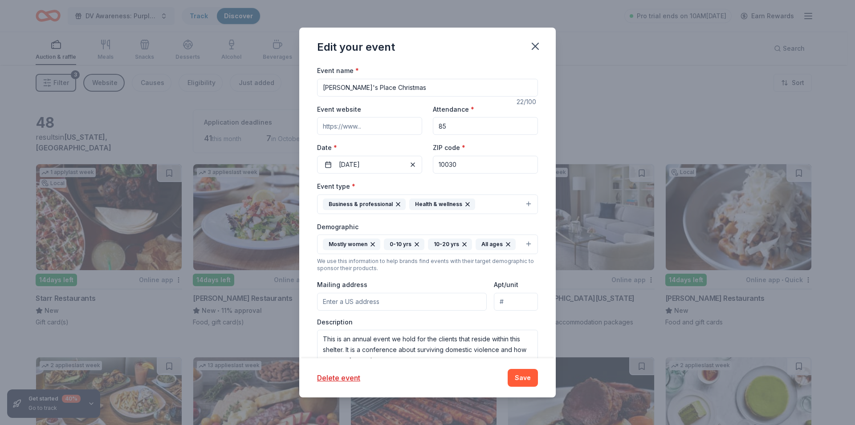
click at [417, 243] on icon "button" at bounding box center [416, 244] width 7 height 7
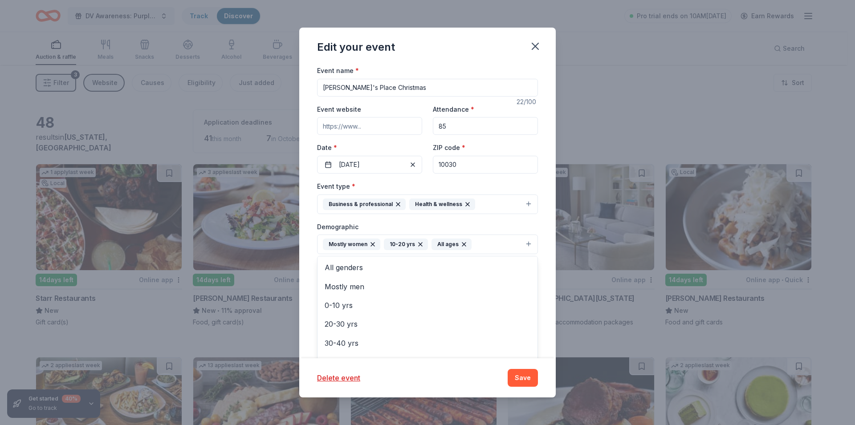
click at [417, 243] on icon "button" at bounding box center [420, 244] width 7 height 7
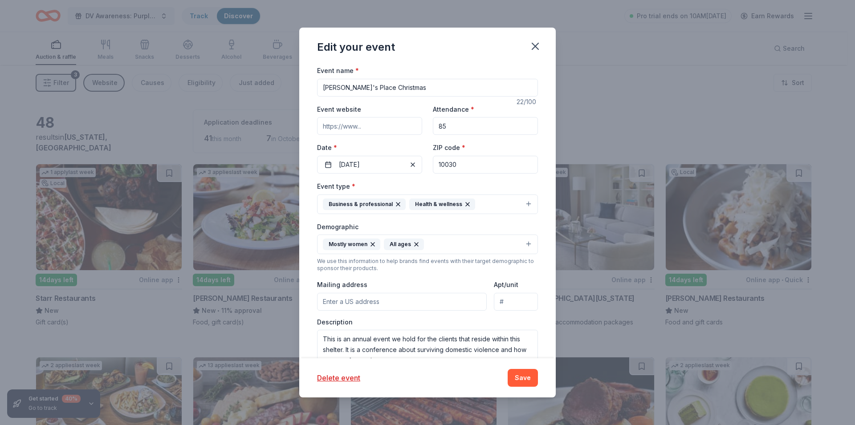
click at [431, 245] on button "Mostly women All ages" at bounding box center [427, 245] width 221 height 20
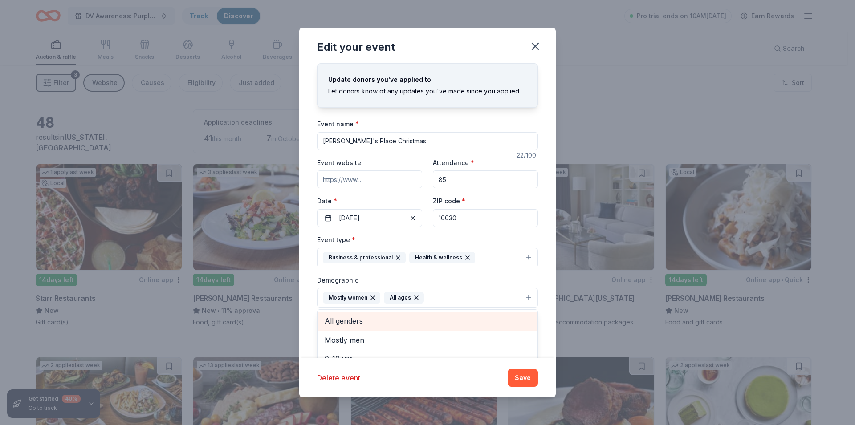
click at [357, 323] on span "All genders" at bounding box center [427, 321] width 206 height 12
click at [373, 296] on icon "button" at bounding box center [372, 297] width 7 height 7
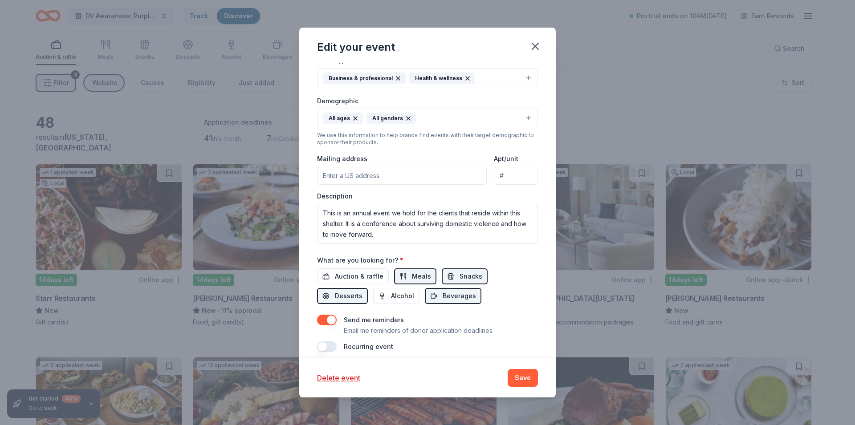
scroll to position [186, 0]
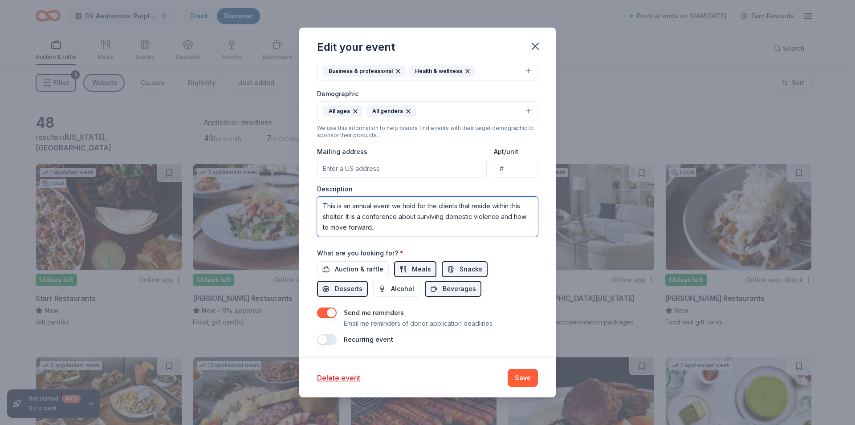
click at [400, 227] on textarea "This is an annual event we hold for the clients that reside within this shelter…" at bounding box center [427, 217] width 221 height 40
drag, startPoint x: 403, startPoint y: 227, endPoint x: 304, endPoint y: 210, distance: 99.9
click at [317, 210] on textarea "This is an annual event we hold for the clients that reside within this shelter…" at bounding box center [427, 217] width 221 height 40
click at [359, 217] on textarea "We have an annual Christmas event for the families that have surived doemstic v…" at bounding box center [427, 217] width 221 height 40
type textarea "We have an annual Christmas event for the families that have survived domestic …"
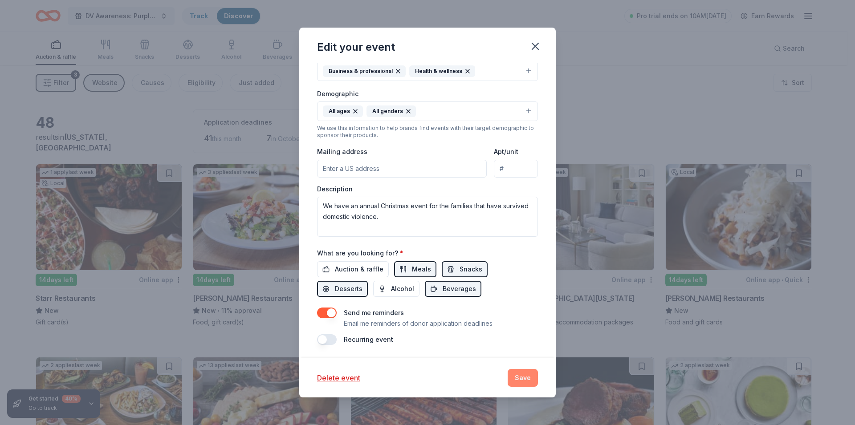
click at [523, 380] on button "Save" at bounding box center [522, 378] width 30 height 18
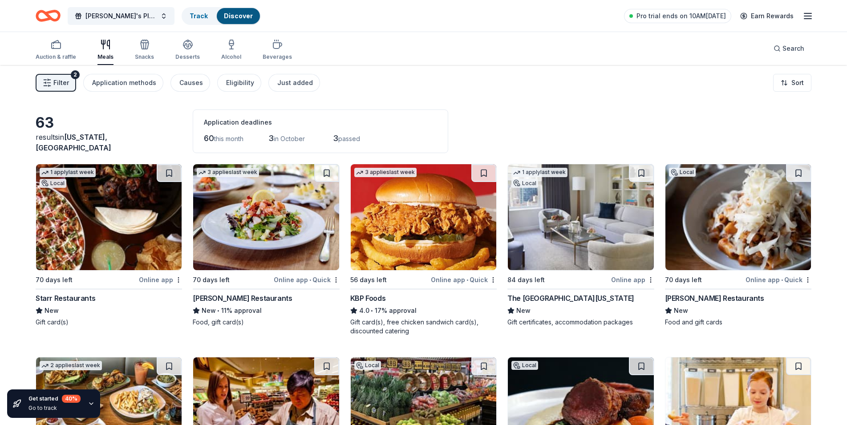
click at [65, 79] on span "Filter" at bounding box center [61, 82] width 16 height 11
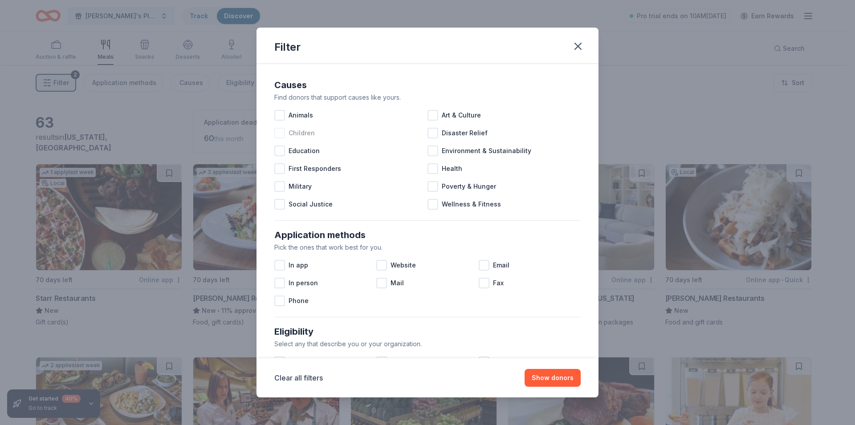
click at [281, 133] on div at bounding box center [279, 133] width 11 height 11
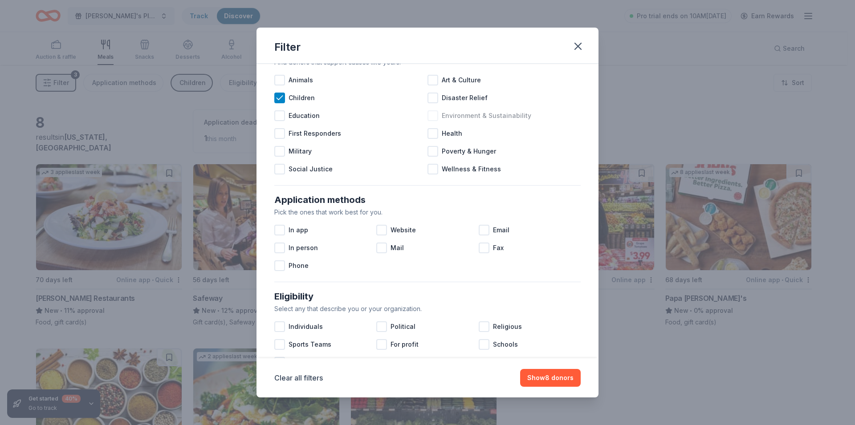
scroll to position [53, 0]
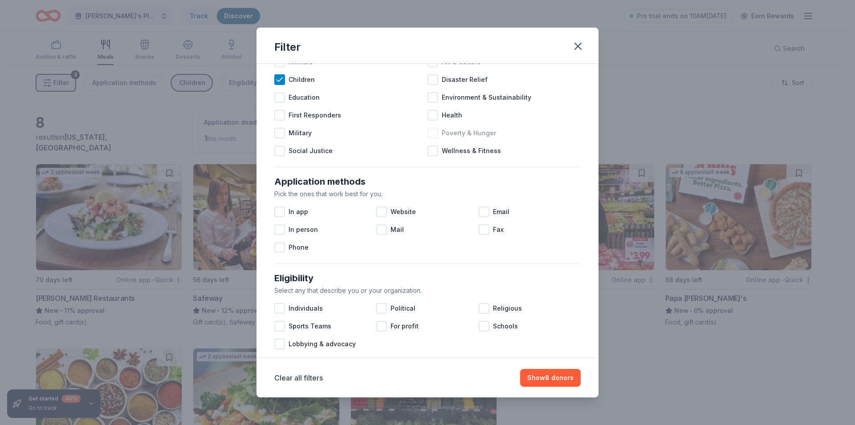
click at [434, 130] on div at bounding box center [432, 133] width 11 height 11
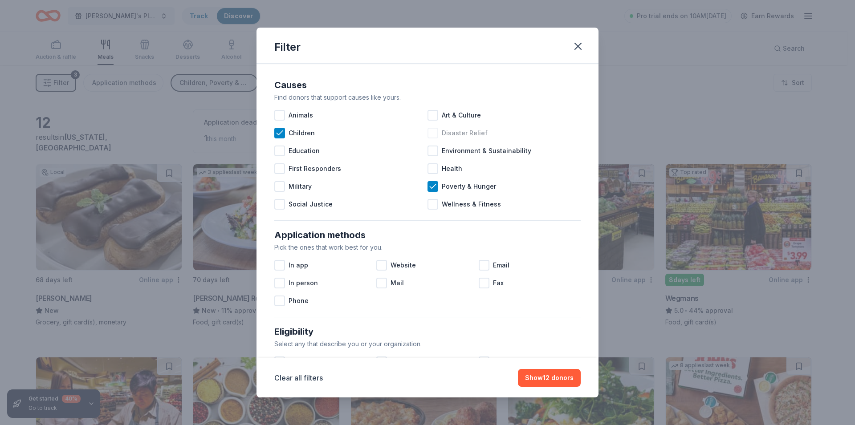
click at [449, 134] on span "Disaster Relief" at bounding box center [465, 133] width 46 height 11
click at [428, 113] on div at bounding box center [432, 115] width 11 height 11
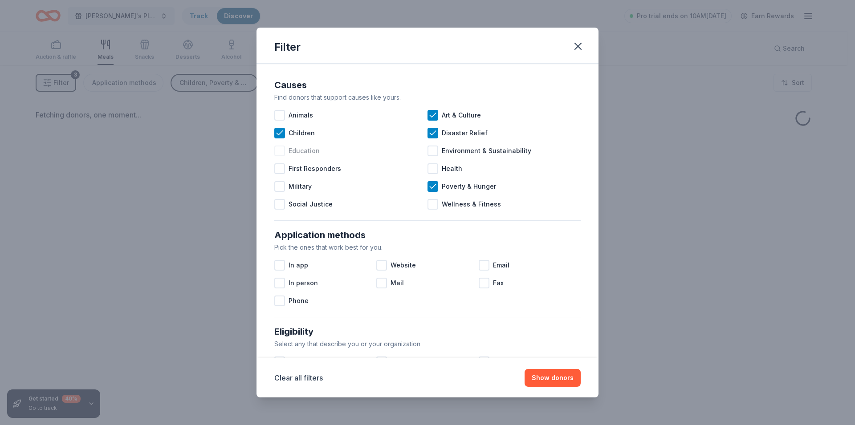
click at [284, 152] on div at bounding box center [279, 151] width 11 height 11
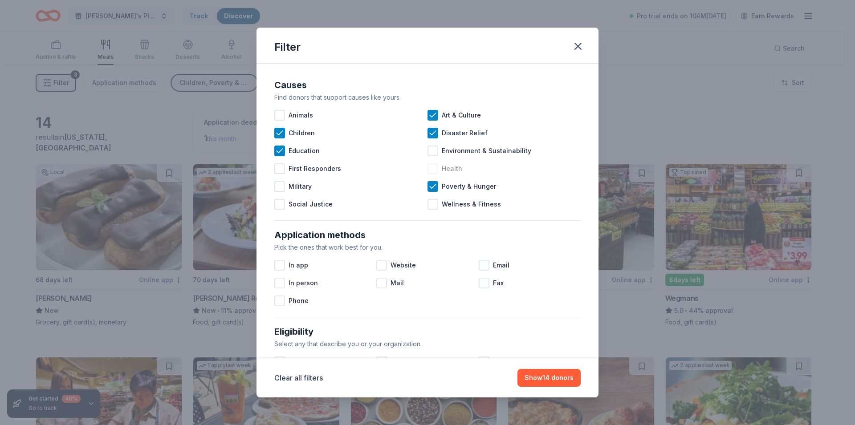
click at [430, 173] on div at bounding box center [432, 168] width 11 height 11
click at [387, 264] on div "Website" at bounding box center [427, 265] width 102 height 18
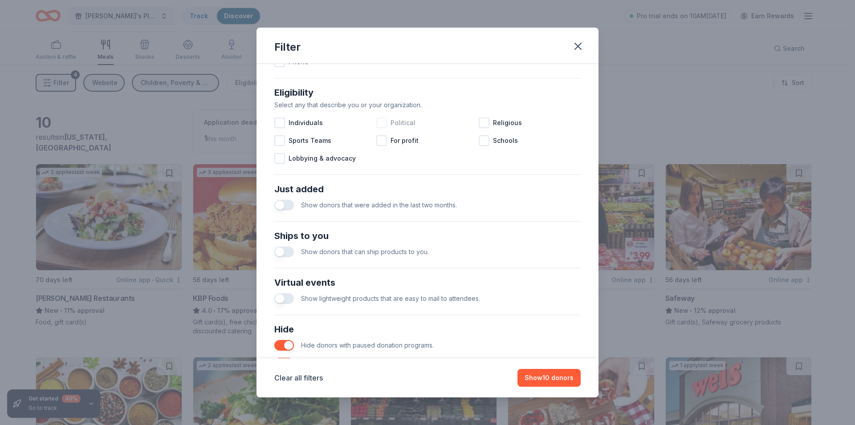
scroll to position [267, 0]
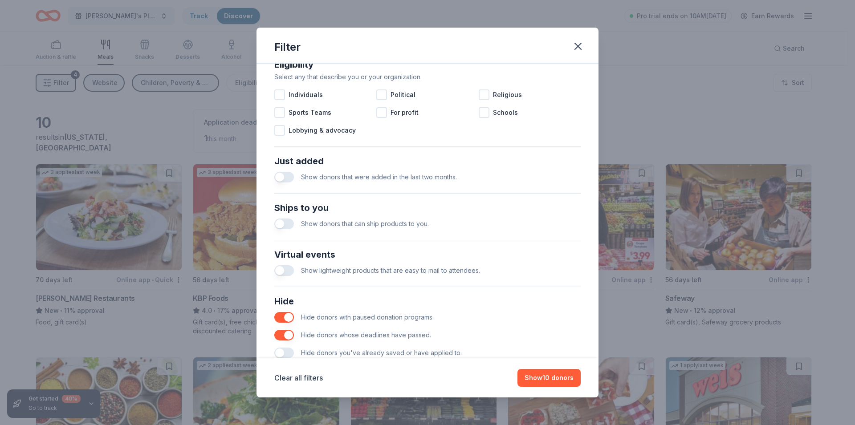
click at [386, 226] on span "Show donors that can ship products to you." at bounding box center [365, 224] width 128 height 8
click at [288, 223] on button "button" at bounding box center [284, 224] width 20 height 11
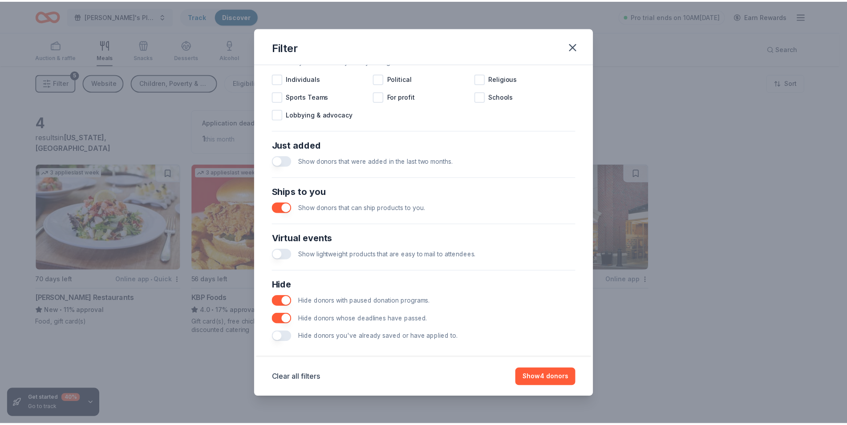
scroll to position [292, 0]
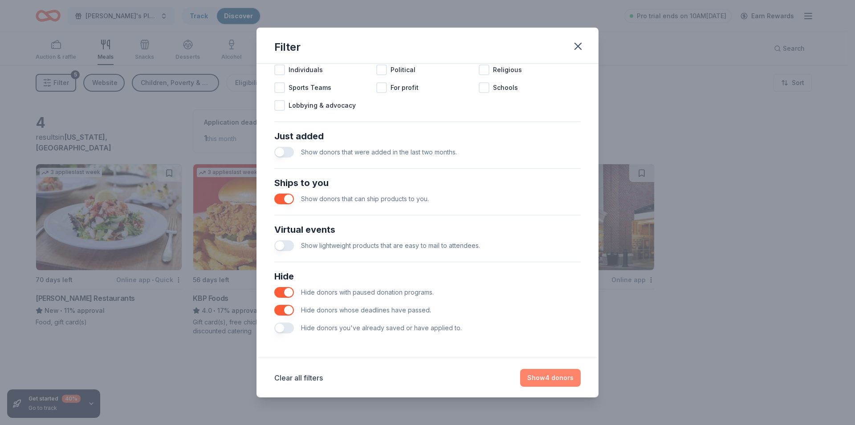
click at [528, 379] on button "Show 4 donors" at bounding box center [550, 378] width 61 height 18
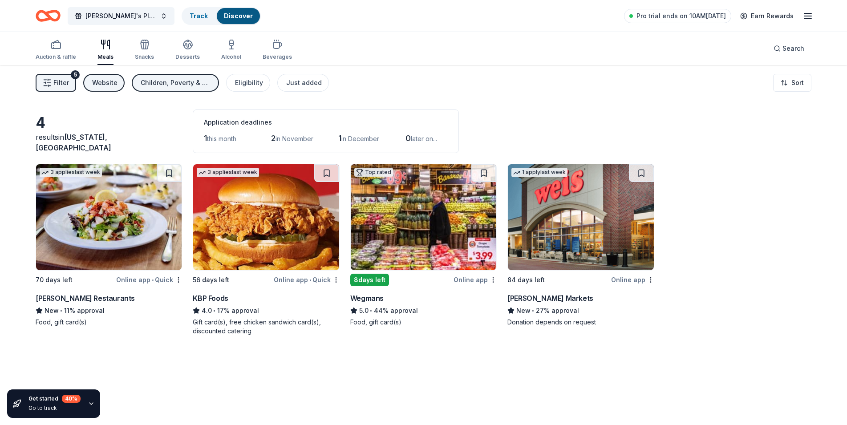
click at [405, 223] on img at bounding box center [424, 217] width 146 height 106
click at [64, 82] on span "Filter" at bounding box center [61, 82] width 16 height 11
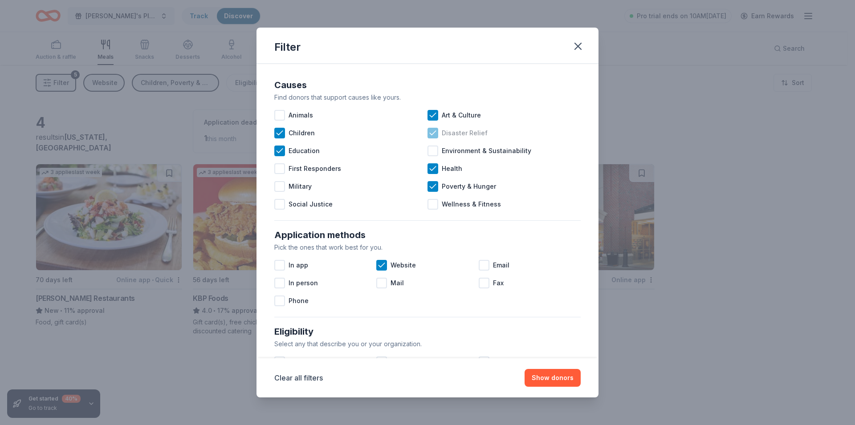
click at [430, 134] on icon at bounding box center [432, 133] width 9 height 9
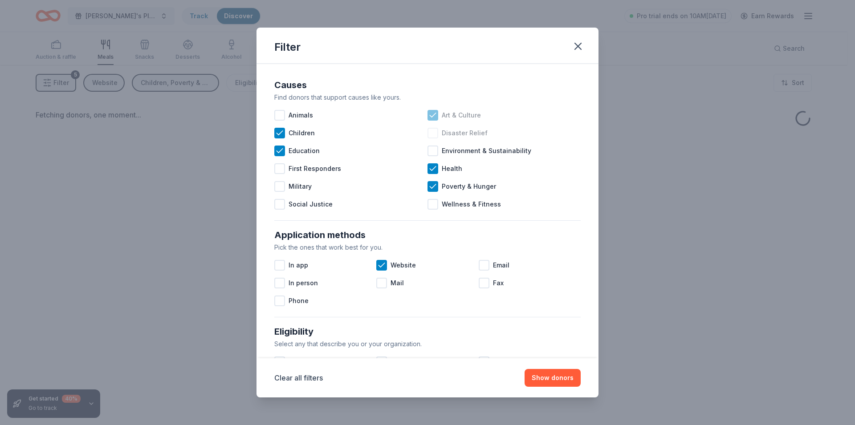
click at [432, 116] on icon at bounding box center [432, 115] width 9 height 9
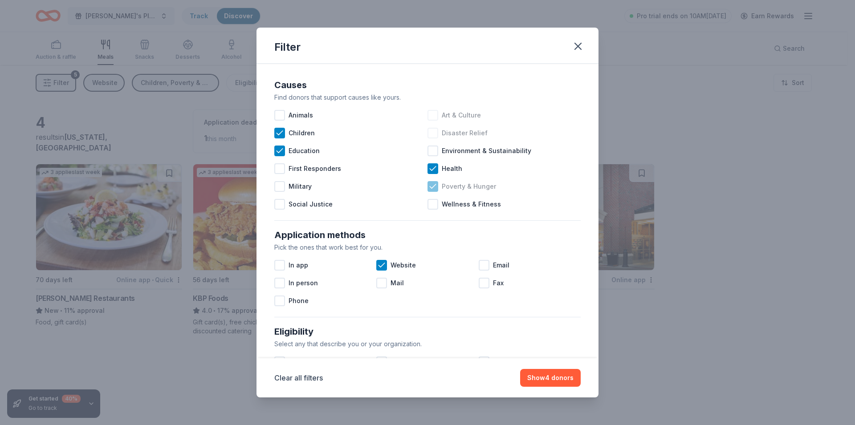
click at [429, 186] on icon at bounding box center [432, 186] width 9 height 9
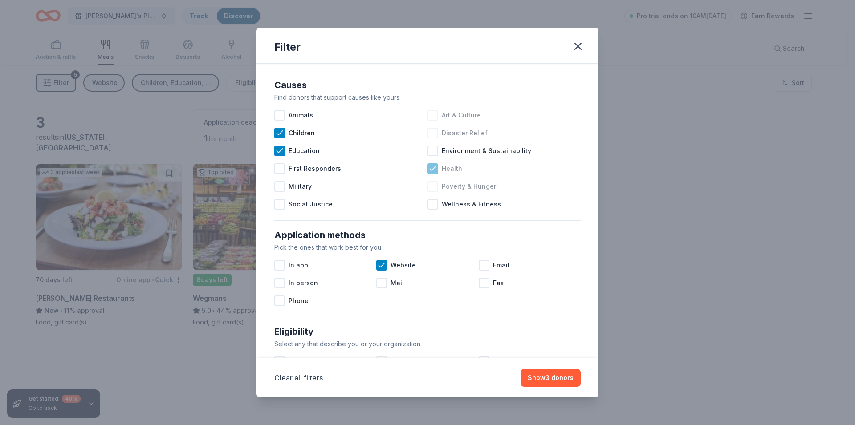
click at [433, 170] on icon at bounding box center [432, 168] width 9 height 9
click at [275, 152] on icon at bounding box center [279, 150] width 9 height 9
click at [276, 152] on div at bounding box center [279, 151] width 11 height 11
click at [377, 263] on icon at bounding box center [381, 265] width 9 height 9
click at [280, 134] on icon at bounding box center [279, 133] width 9 height 9
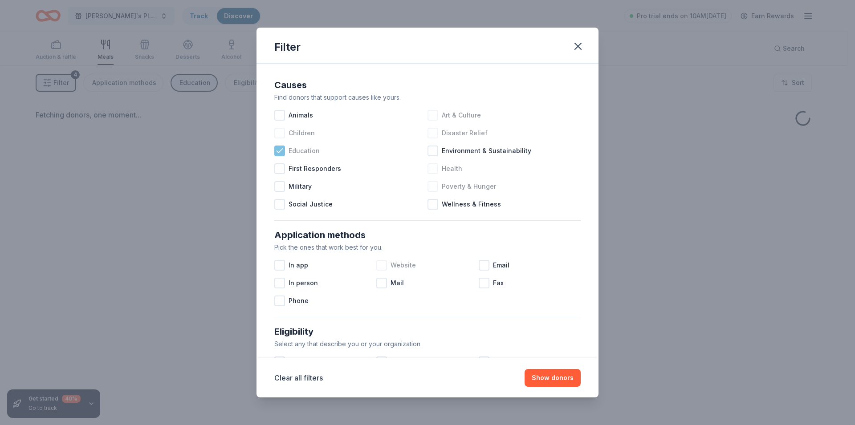
click at [277, 150] on icon at bounding box center [279, 150] width 9 height 9
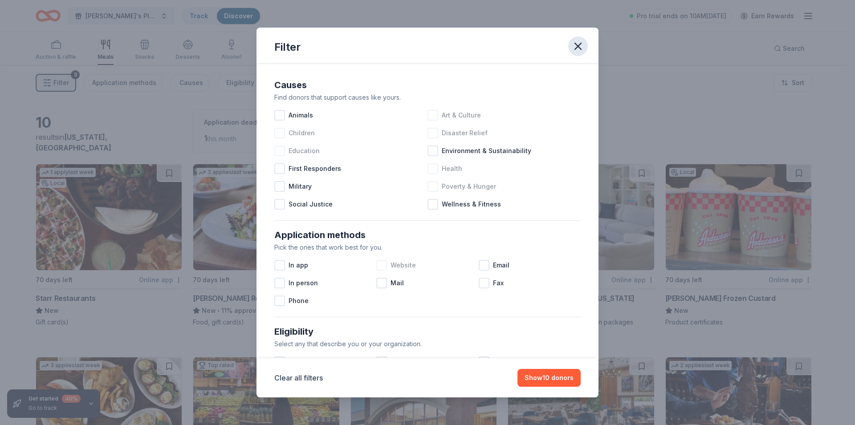
click at [576, 47] on icon "button" at bounding box center [577, 46] width 12 height 12
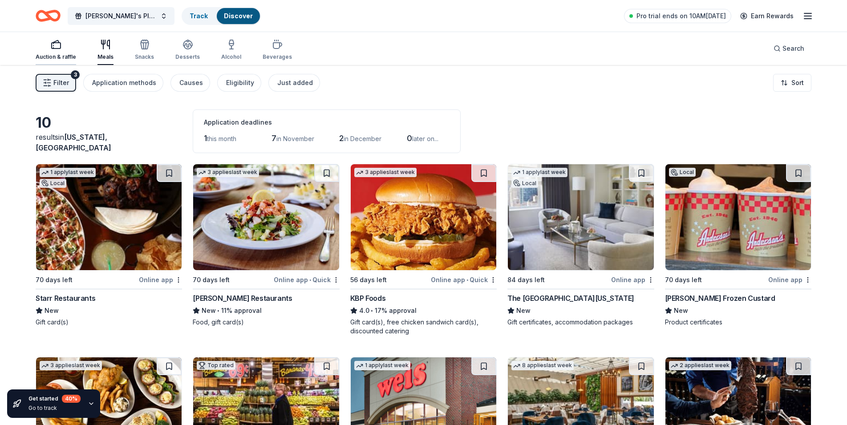
click at [55, 52] on div "Auction & raffle" at bounding box center [56, 49] width 41 height 21
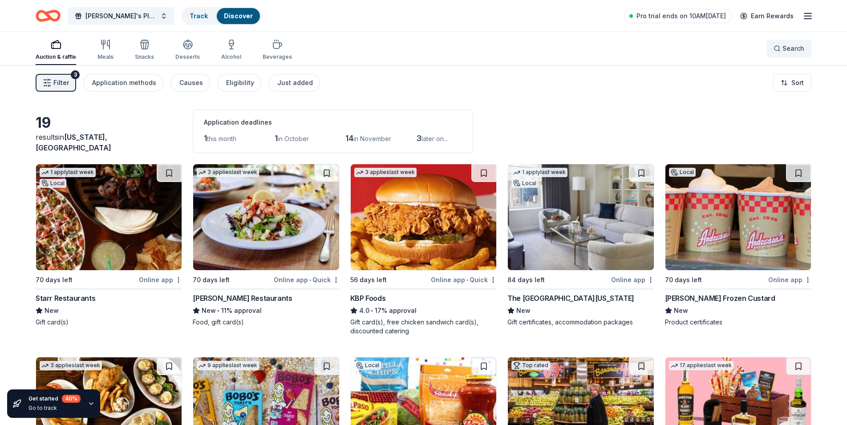
click at [774, 44] on button "Search" at bounding box center [788, 49] width 45 height 18
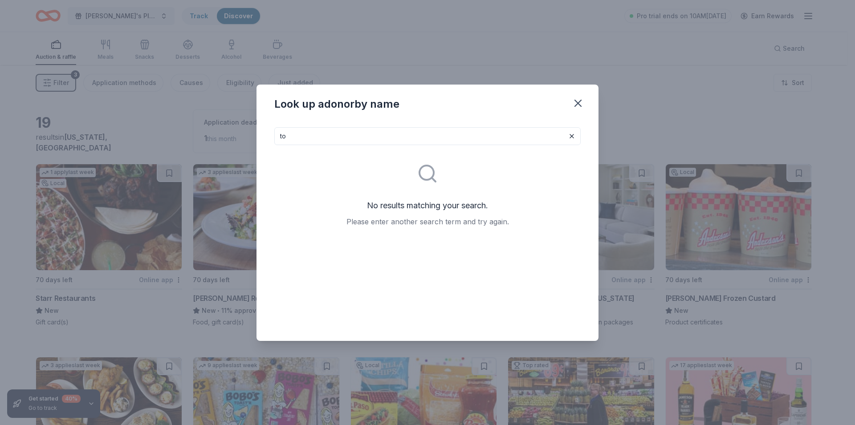
type input "t"
click at [0, 115] on div "Look up a donor by name" at bounding box center [427, 212] width 855 height 425
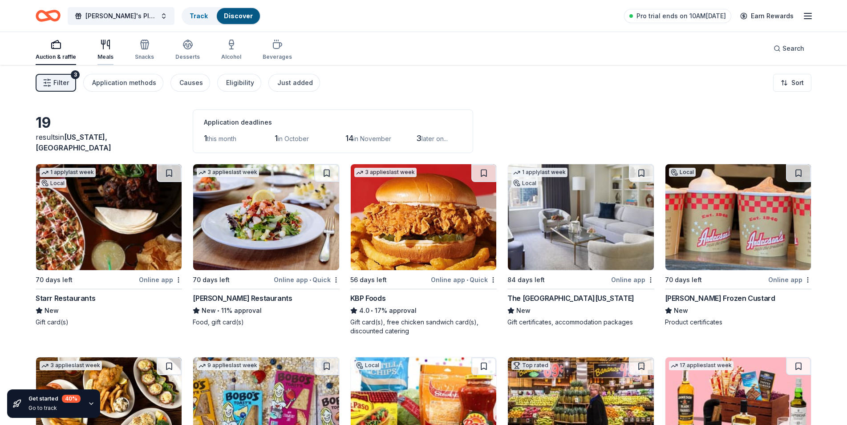
click at [103, 49] on icon "button" at bounding box center [103, 44] width 0 height 9
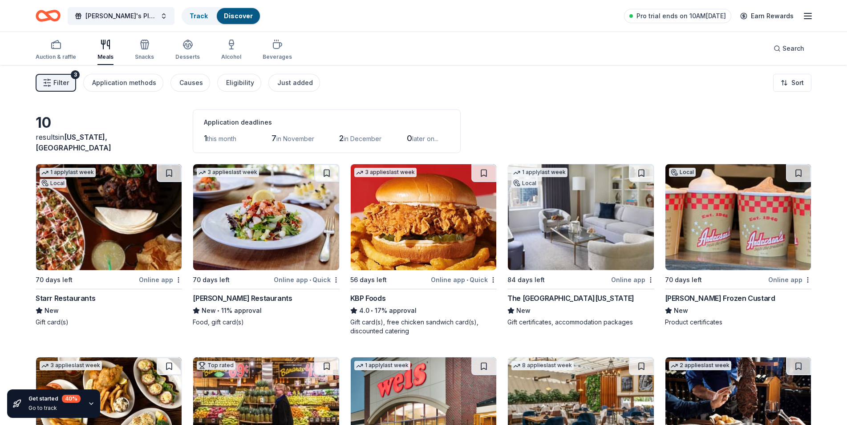
click at [101, 57] on div "Meals" at bounding box center [105, 56] width 16 height 7
click at [804, 15] on icon "button" at bounding box center [807, 16] width 11 height 11
click at [626, 62] on div "Auction & raffle Meals Snacks Desserts Alcohol Beverages Search" at bounding box center [424, 48] width 776 height 33
click at [178, 49] on div "button" at bounding box center [187, 44] width 24 height 11
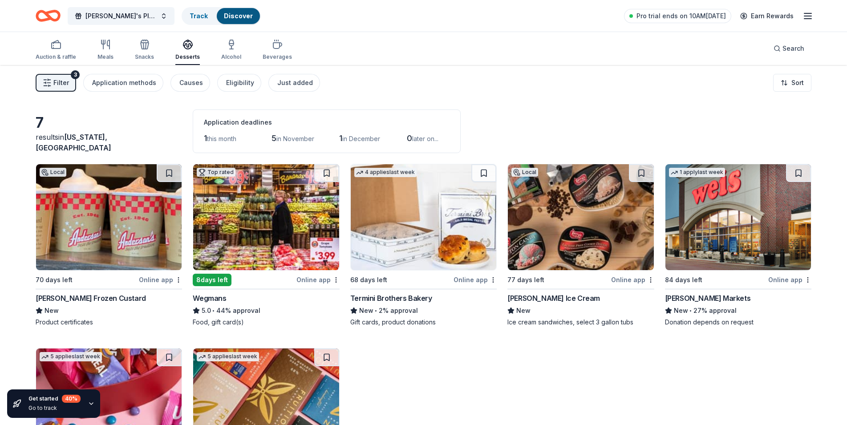
click at [113, 53] on div "Auction & raffle Meals Snacks Desserts Alcohol Beverages" at bounding box center [164, 50] width 256 height 29
click at [111, 52] on div "Meals" at bounding box center [105, 49] width 16 height 21
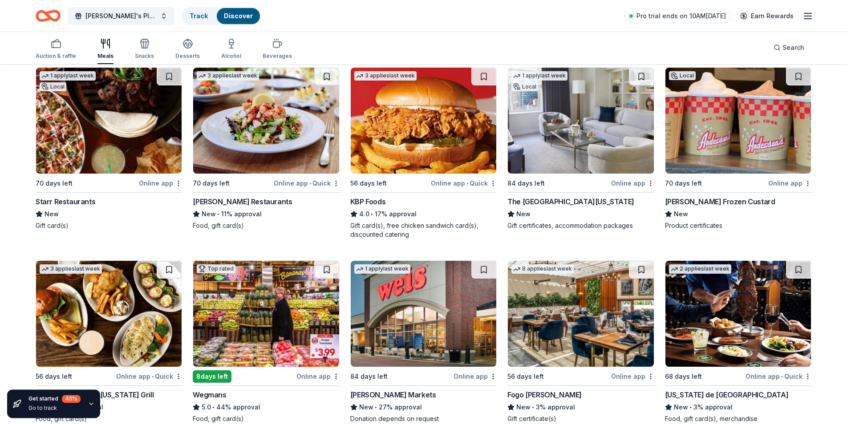
scroll to position [113, 0]
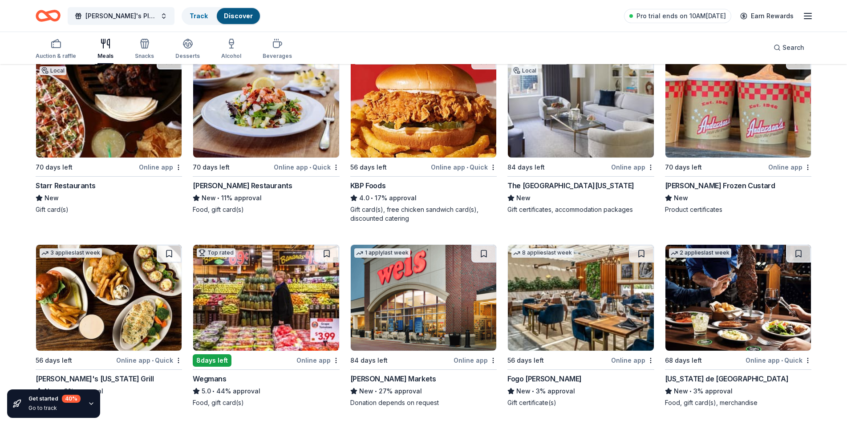
click at [91, 401] on icon "button" at bounding box center [91, 403] width 7 height 7
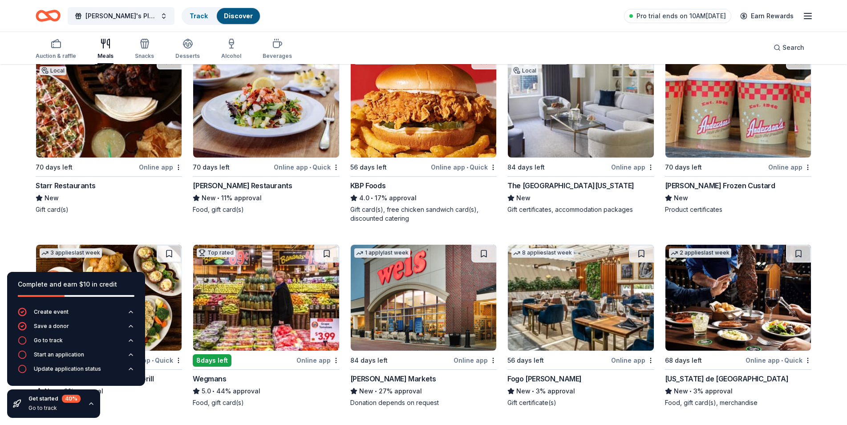
click at [0, 236] on div "10 results in New York, NY Application deadlines 1 this month 7 in November 2 i…" at bounding box center [423, 188] width 847 height 473
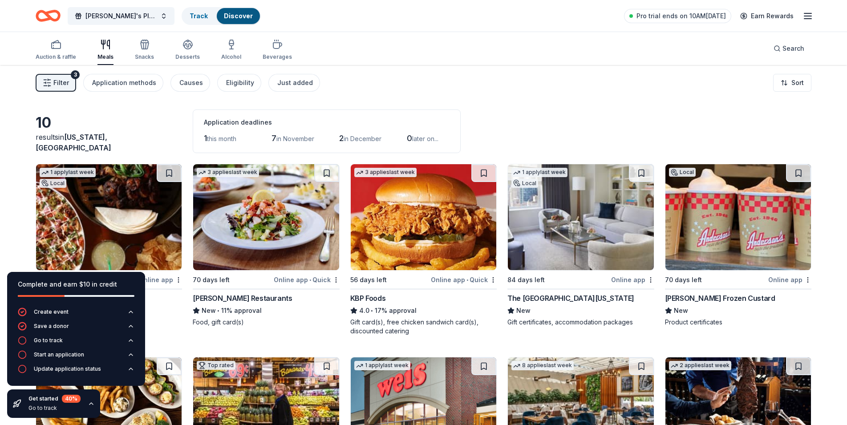
click at [478, 84] on div "Filter 3 Application methods Causes Eligibility Just added Sort" at bounding box center [423, 83] width 847 height 36
click at [88, 403] on icon "button" at bounding box center [91, 403] width 7 height 7
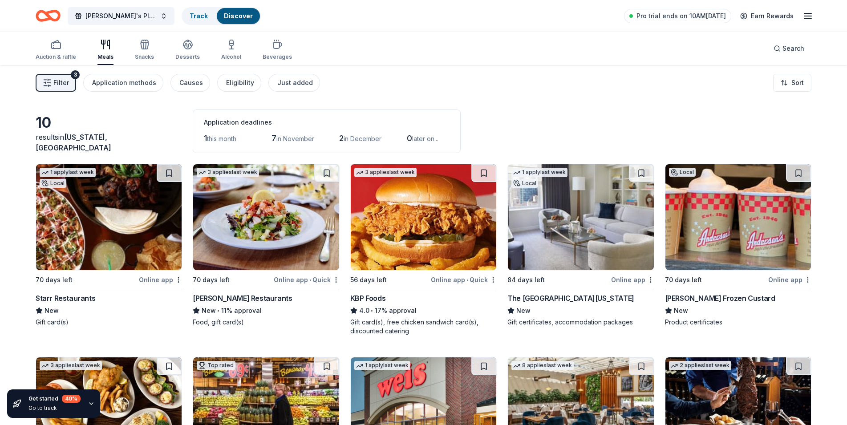
scroll to position [113, 0]
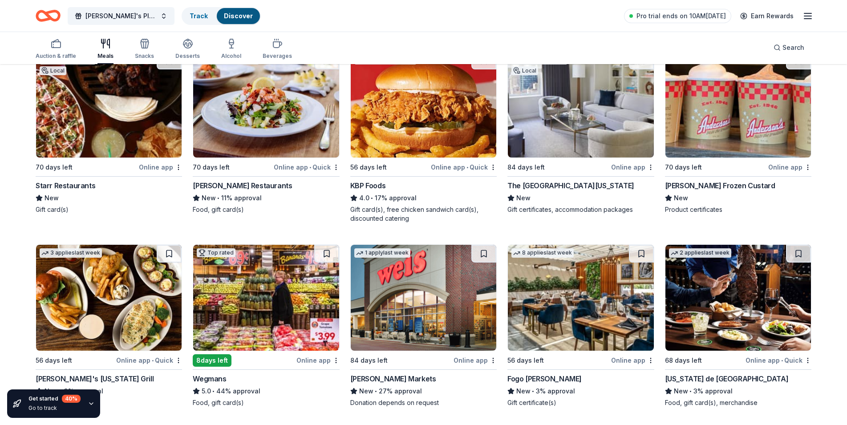
click at [729, 295] on img at bounding box center [738, 298] width 146 height 106
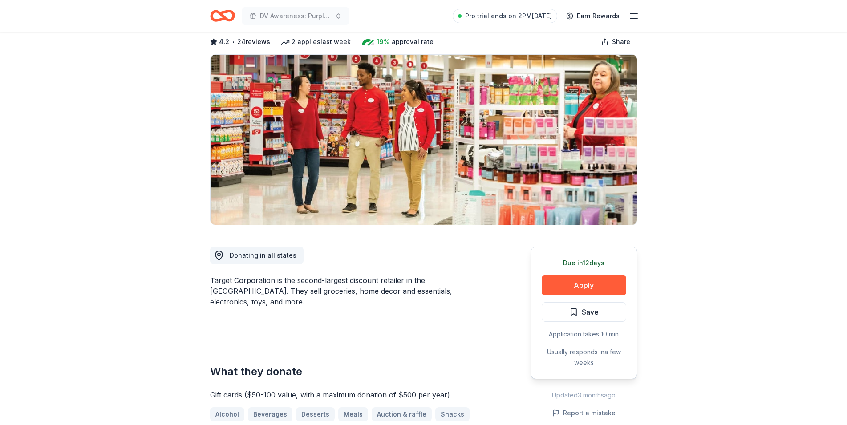
scroll to position [91, 0]
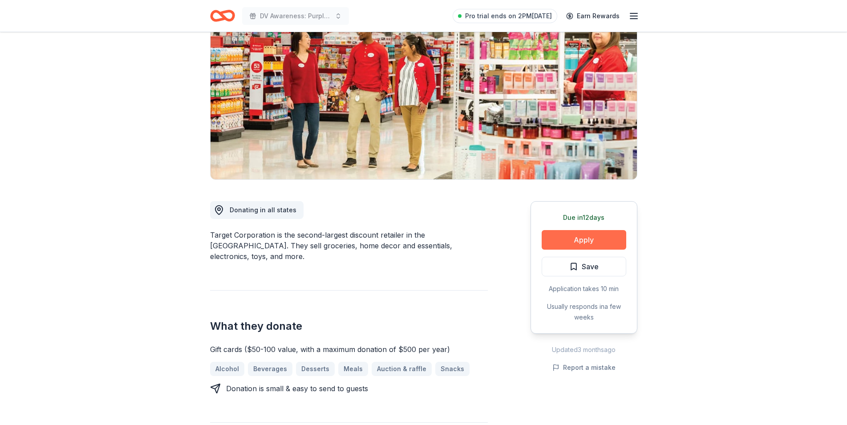
click at [578, 237] on button "Apply" at bounding box center [584, 240] width 85 height 20
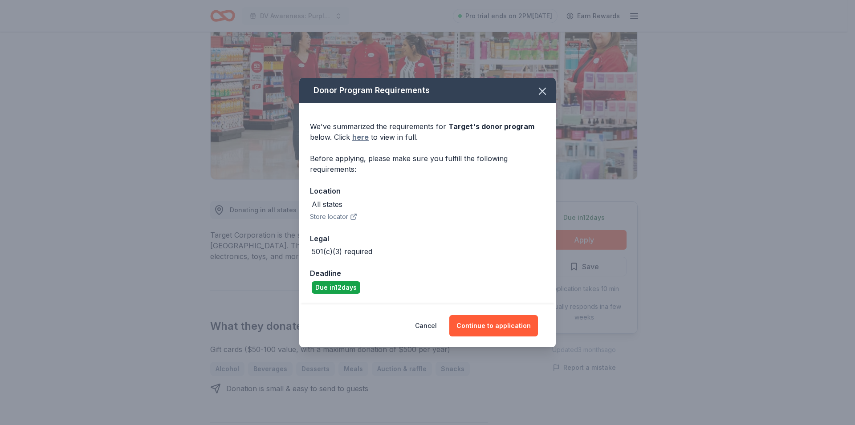
click at [361, 138] on link "here" at bounding box center [360, 137] width 16 height 11
click at [481, 331] on button "Continue to application" at bounding box center [493, 325] width 89 height 21
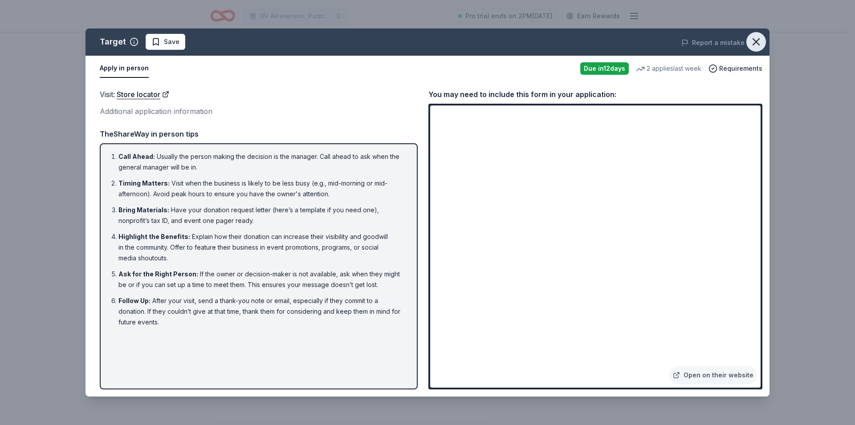
click at [757, 41] on icon "button" at bounding box center [756, 42] width 6 height 6
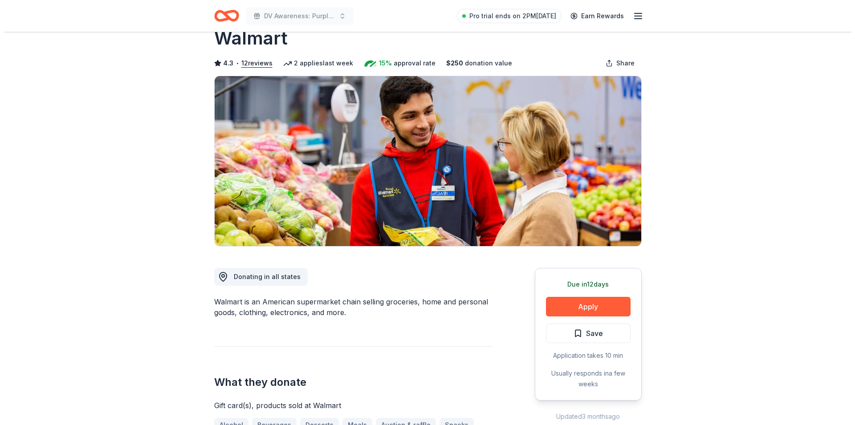
scroll to position [45, 0]
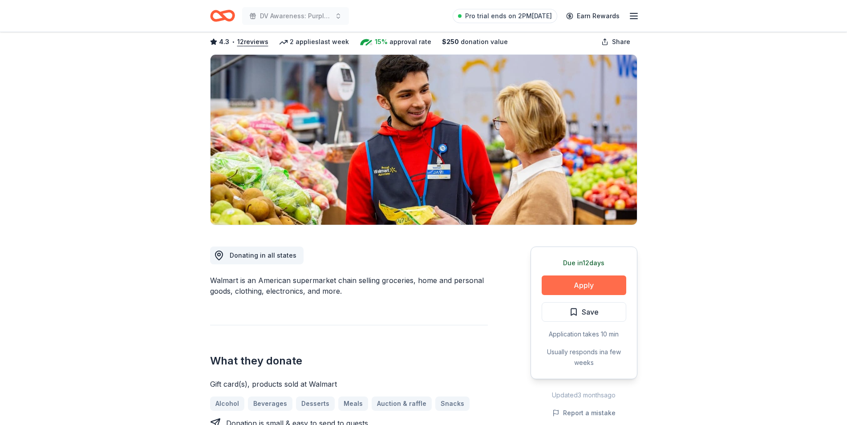
click at [582, 282] on button "Apply" at bounding box center [584, 286] width 85 height 20
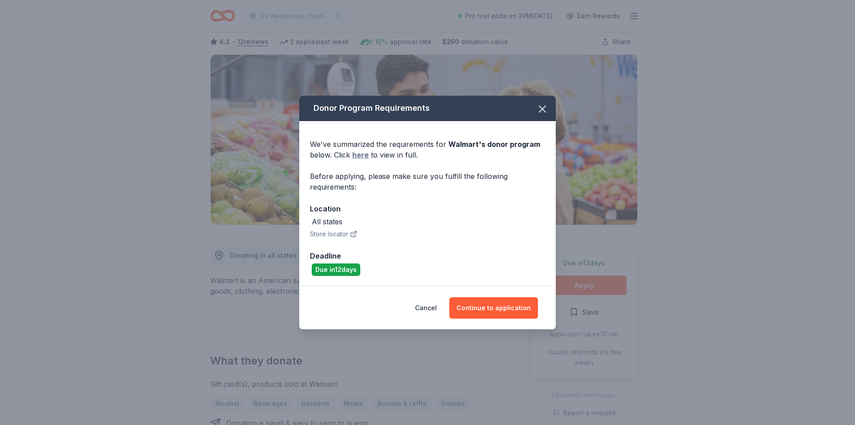
click at [365, 154] on link "here" at bounding box center [360, 155] width 16 height 11
click at [532, 303] on button "Continue to application" at bounding box center [493, 307] width 89 height 21
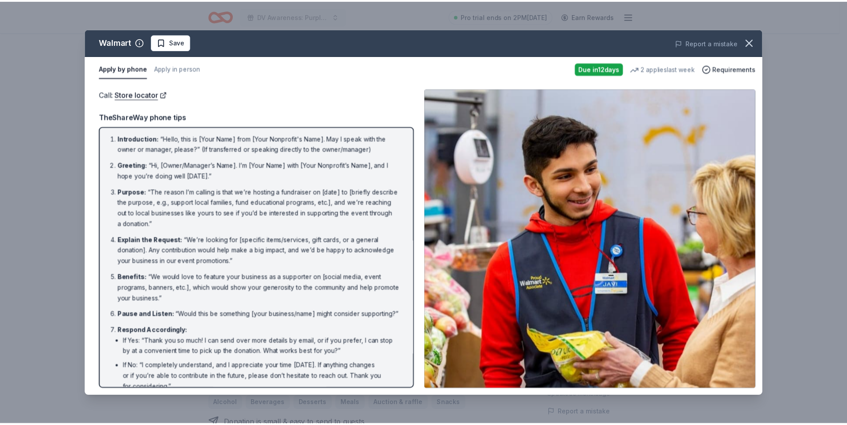
scroll to position [0, 0]
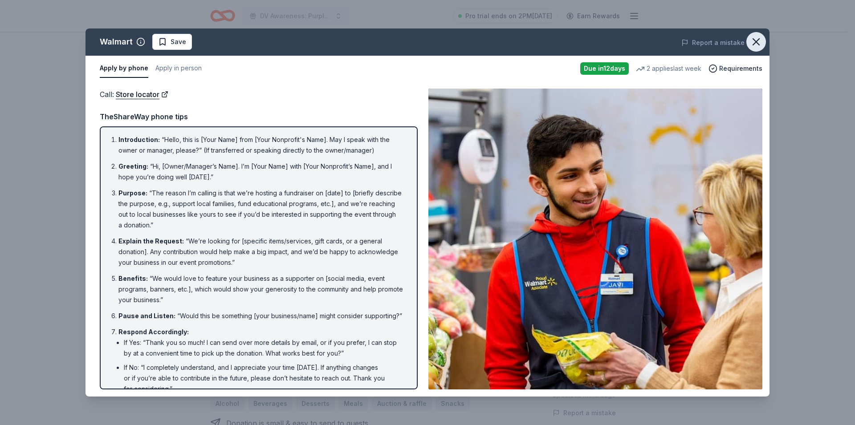
click at [755, 38] on icon "button" at bounding box center [756, 42] width 12 height 12
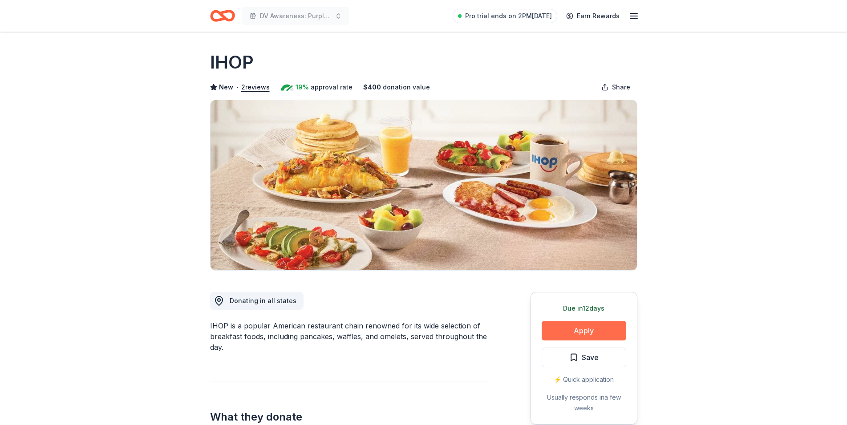
click at [569, 329] on button "Apply" at bounding box center [584, 331] width 85 height 20
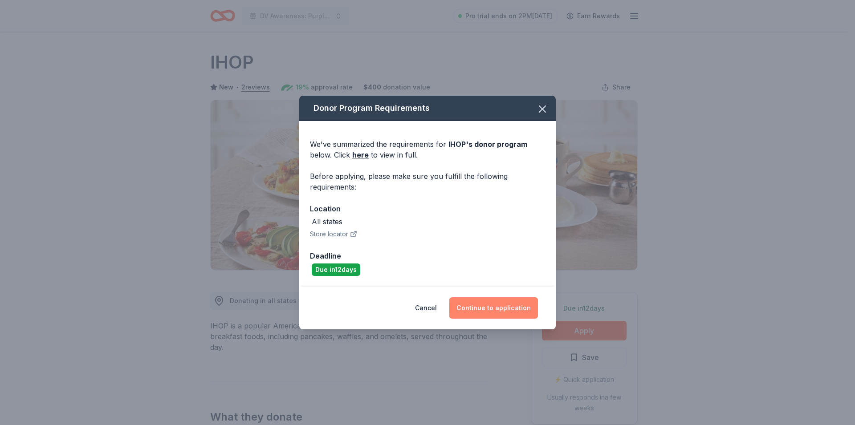
click at [485, 310] on button "Continue to application" at bounding box center [493, 307] width 89 height 21
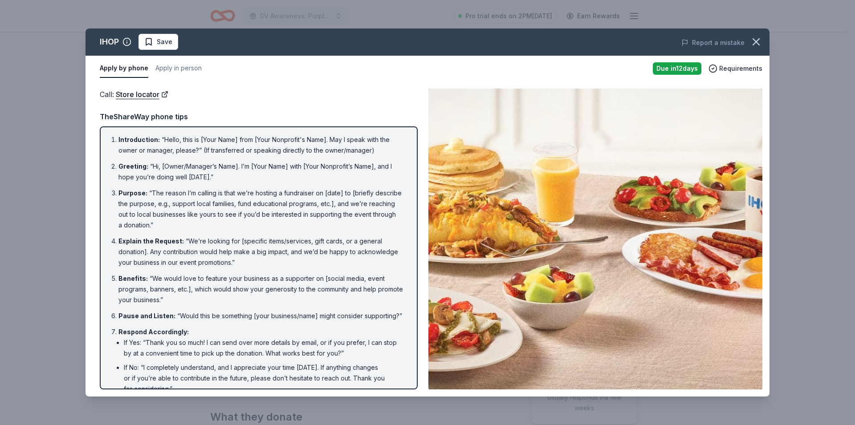
click at [203, 69] on div "Apply by phone Apply in person" at bounding box center [373, 68] width 546 height 19
click at [200, 67] on div "Apply by phone Apply in person" at bounding box center [373, 68] width 546 height 19
click at [191, 67] on button "Apply in person" at bounding box center [178, 68] width 46 height 19
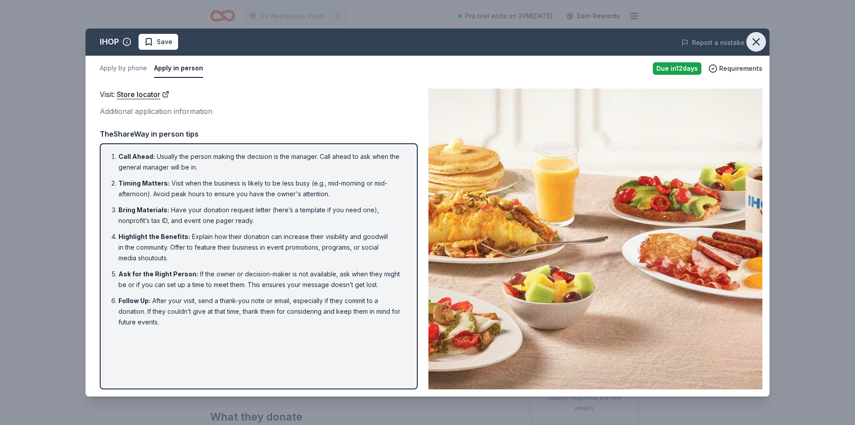
click at [750, 42] on icon "button" at bounding box center [756, 42] width 12 height 12
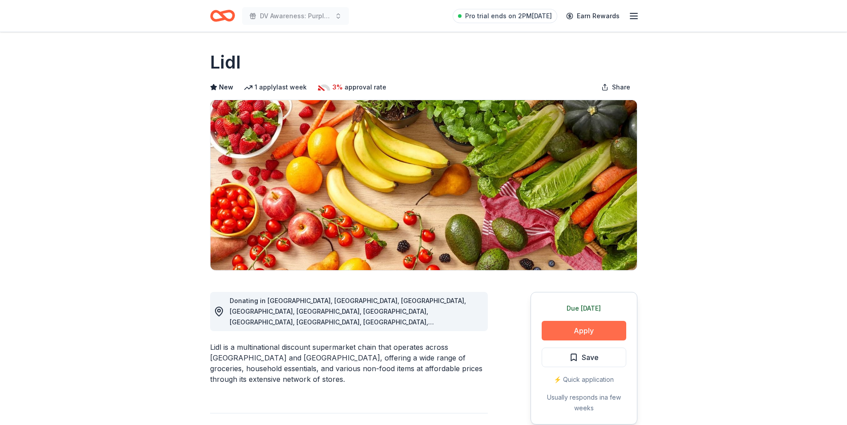
click at [568, 329] on button "Apply" at bounding box center [584, 331] width 85 height 20
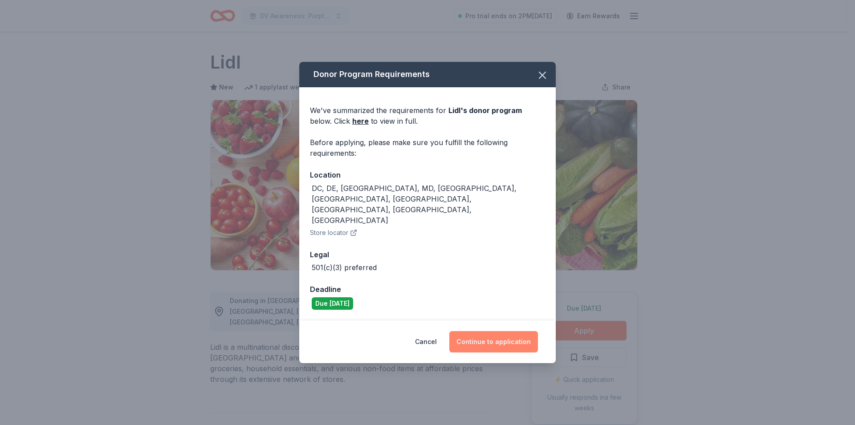
click at [478, 331] on button "Continue to application" at bounding box center [493, 341] width 89 height 21
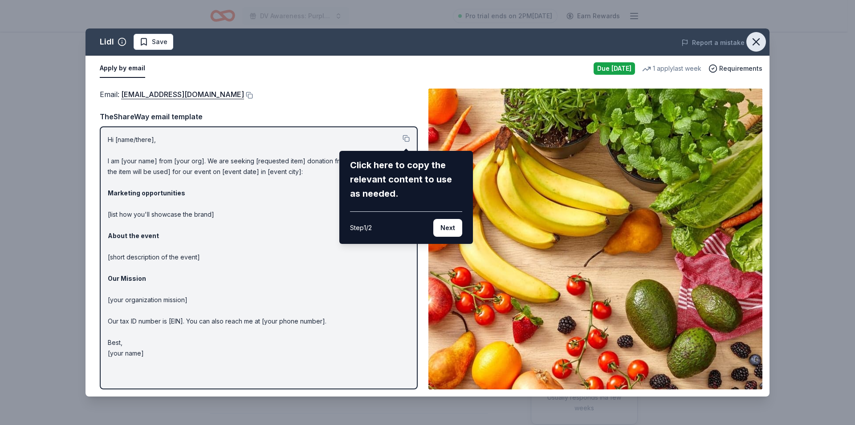
click at [755, 44] on icon "button" at bounding box center [756, 42] width 12 height 12
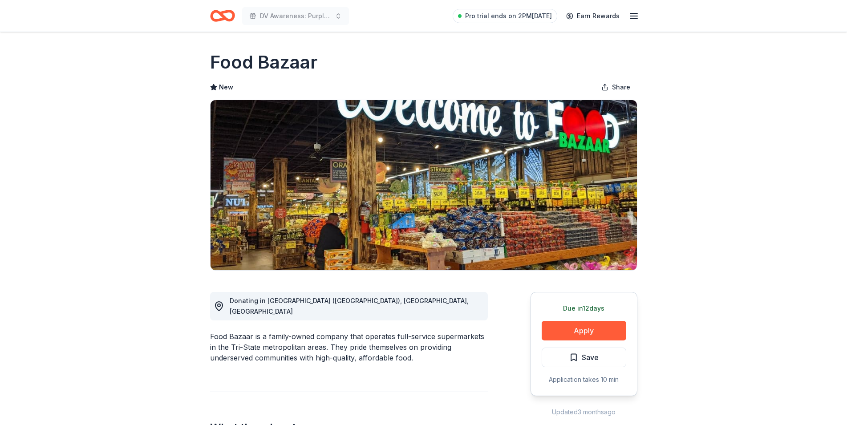
click at [560, 339] on button "Apply" at bounding box center [584, 331] width 85 height 20
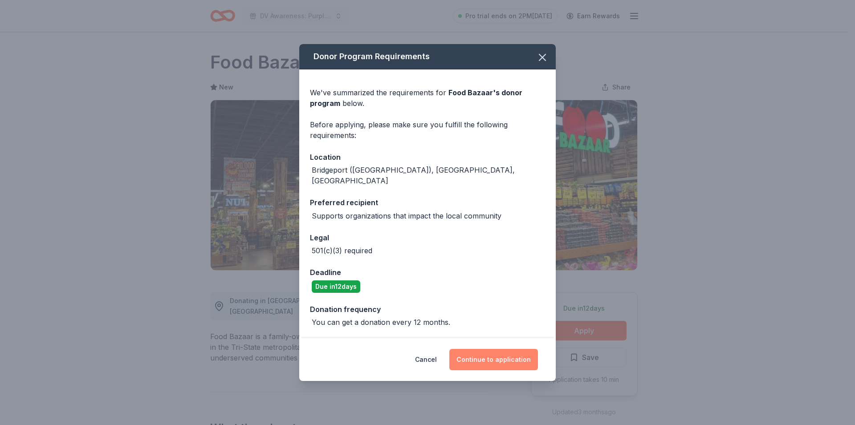
click at [488, 357] on button "Continue to application" at bounding box center [493, 359] width 89 height 21
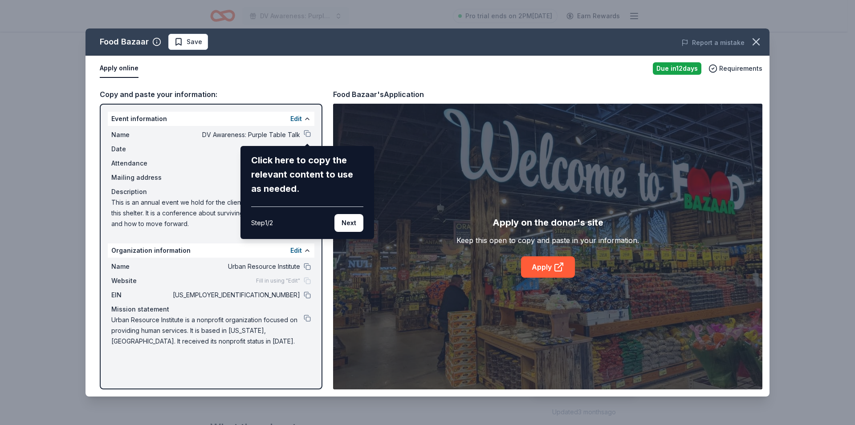
click at [545, 268] on div "Food Bazaar Save Report a mistake Apply online Due [DATE] Requirements Copy and…" at bounding box center [427, 212] width 684 height 368
click at [343, 219] on button "Next" at bounding box center [348, 223] width 29 height 18
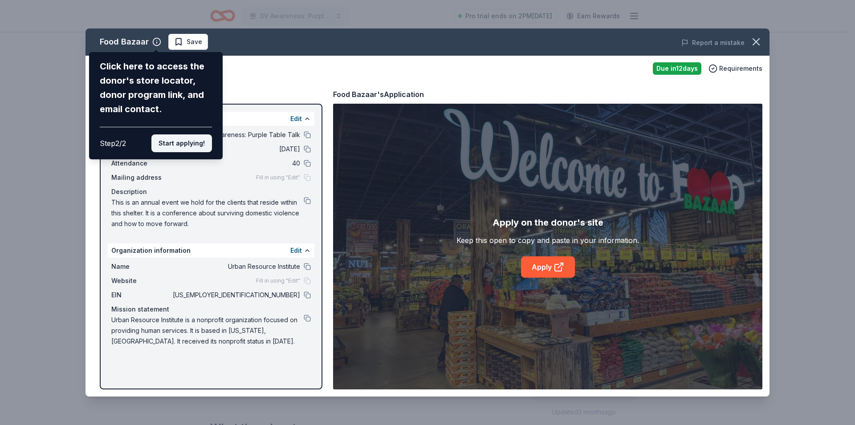
click at [191, 134] on button "Start applying!" at bounding box center [181, 143] width 61 height 18
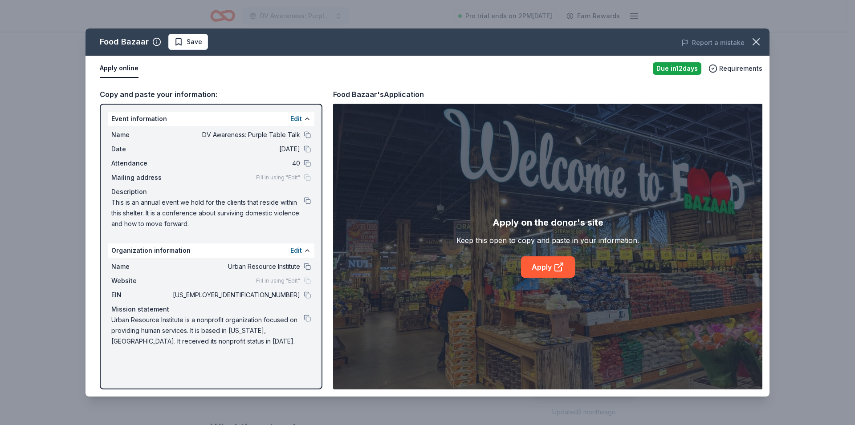
click at [542, 260] on div "Food Bazaar Save Report a mistake Apply online Due in 12 days Requirements Copy…" at bounding box center [427, 212] width 684 height 368
click at [541, 271] on link "Apply" at bounding box center [548, 266] width 54 height 21
click at [130, 44] on div "Food Bazaar" at bounding box center [124, 42] width 49 height 14
click at [157, 42] on icon "button" at bounding box center [157, 42] width 0 height 1
click at [754, 69] on span "Requirements" at bounding box center [740, 68] width 43 height 11
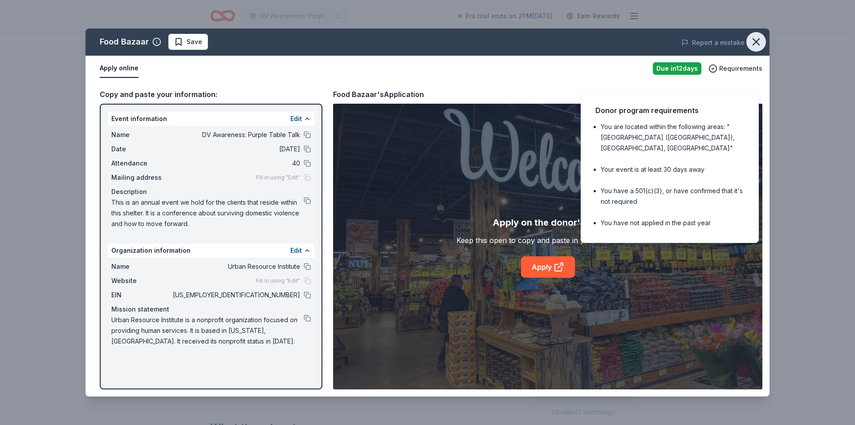
click at [750, 42] on icon "button" at bounding box center [756, 42] width 12 height 12
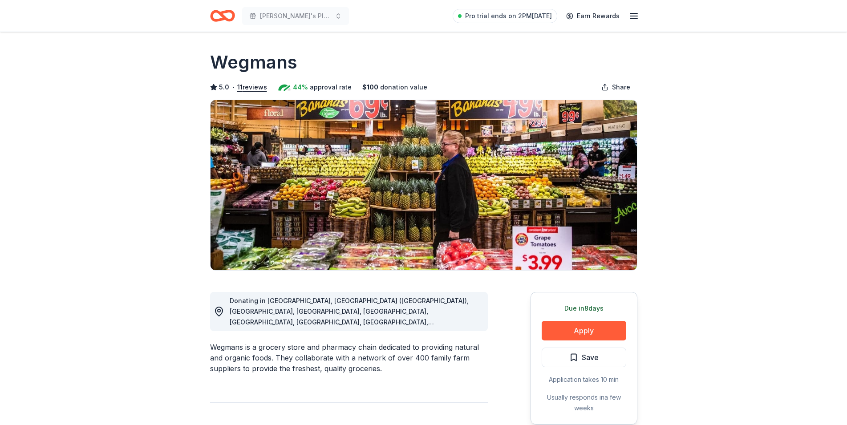
click at [572, 344] on div "Due [DATE] Apply Save Application takes 10 min Usually responds in a few weeks" at bounding box center [584, 358] width 107 height 133
click at [574, 337] on button "Apply" at bounding box center [584, 331] width 85 height 20
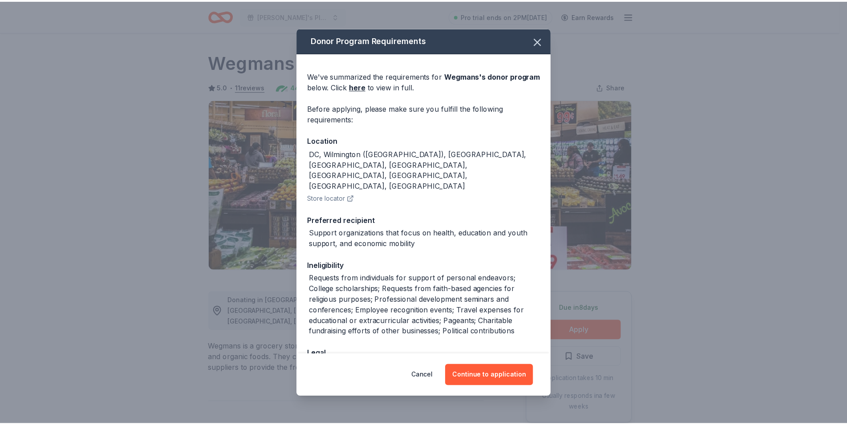
scroll to position [33, 0]
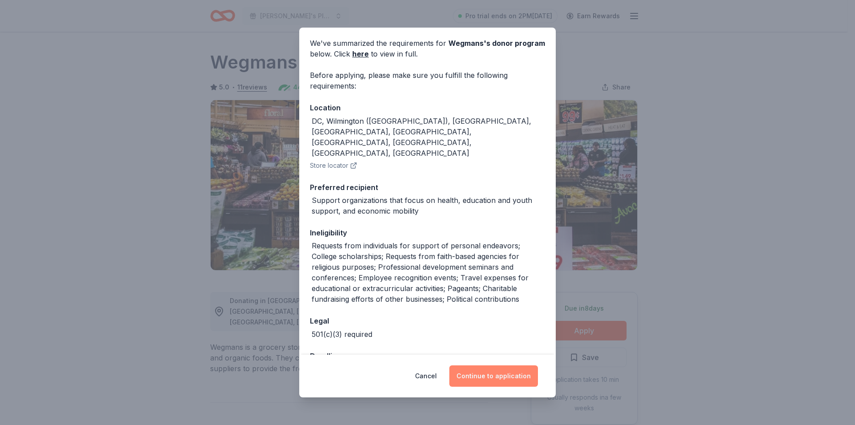
click at [501, 383] on button "Continue to application" at bounding box center [493, 375] width 89 height 21
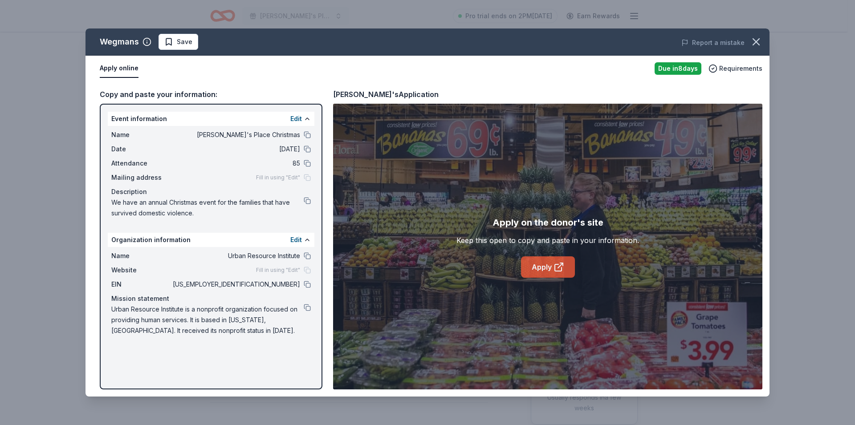
click at [546, 261] on link "Apply" at bounding box center [548, 266] width 54 height 21
click at [753, 38] on icon "button" at bounding box center [756, 42] width 12 height 12
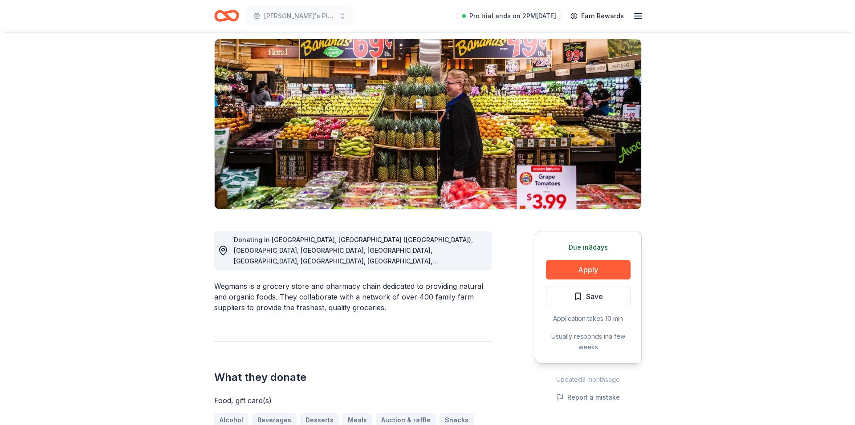
scroll to position [45, 0]
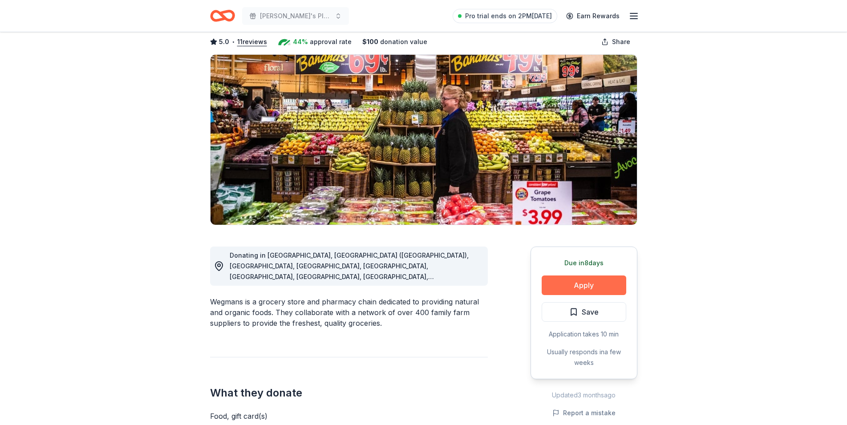
click at [594, 289] on button "Apply" at bounding box center [584, 286] width 85 height 20
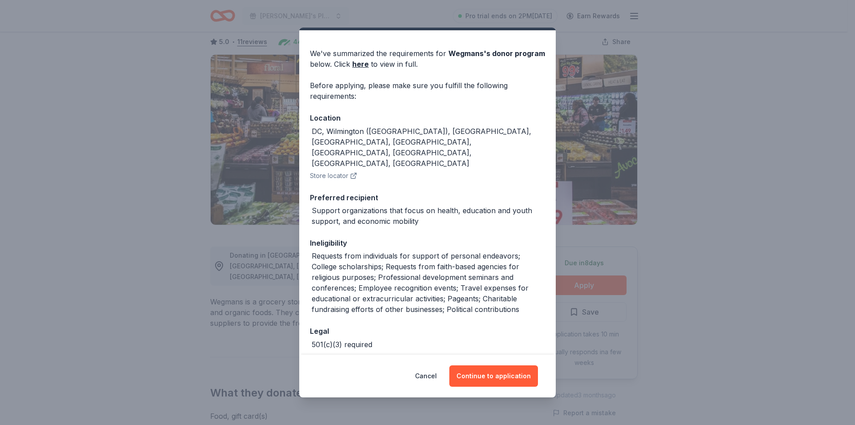
scroll to position [33, 0]
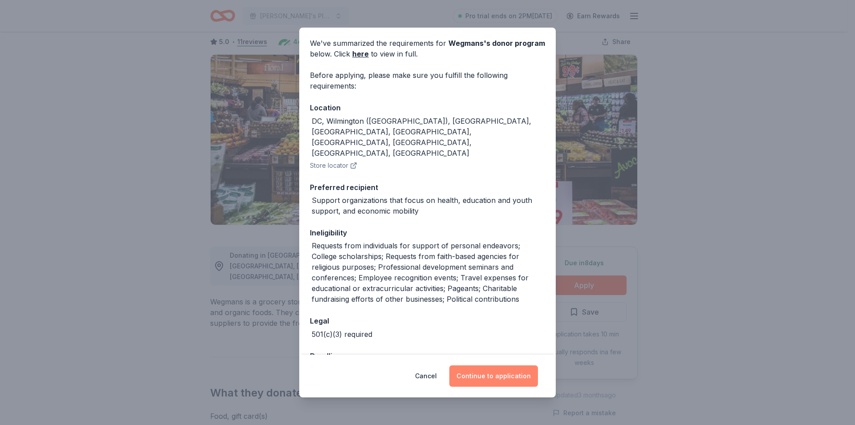
click at [476, 373] on button "Continue to application" at bounding box center [493, 375] width 89 height 21
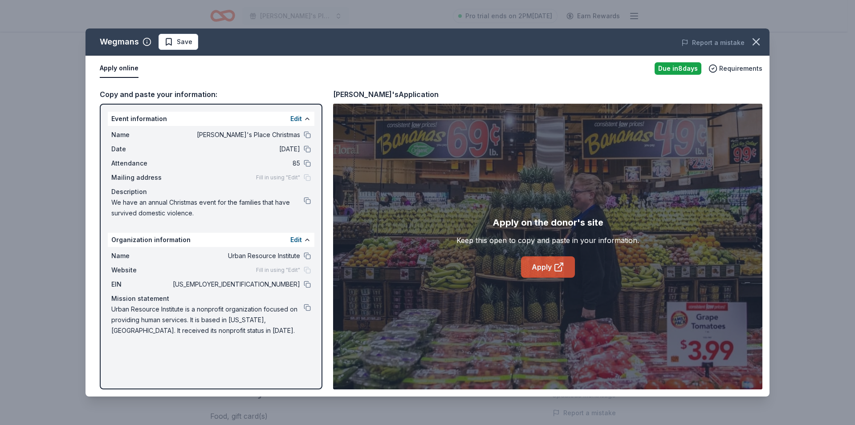
click at [543, 267] on link "Apply" at bounding box center [548, 266] width 54 height 21
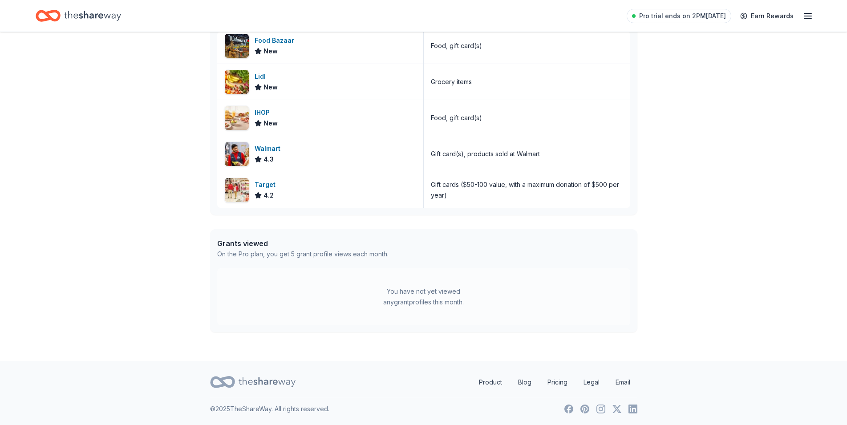
scroll to position [138, 0]
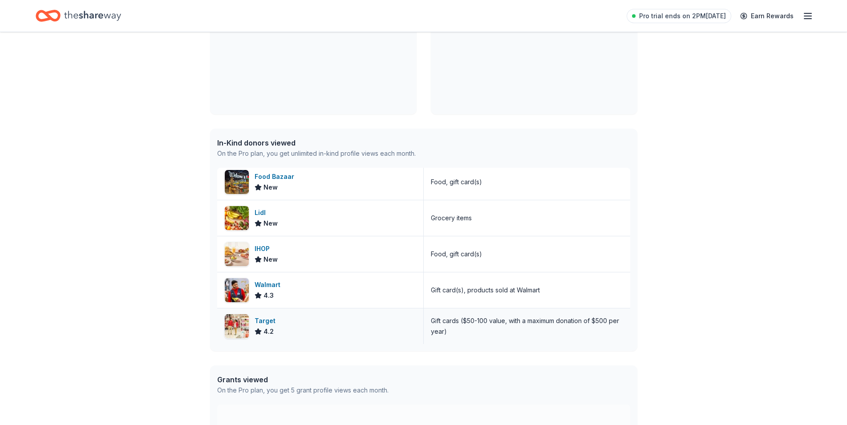
click at [265, 319] on div "Target" at bounding box center [267, 321] width 24 height 11
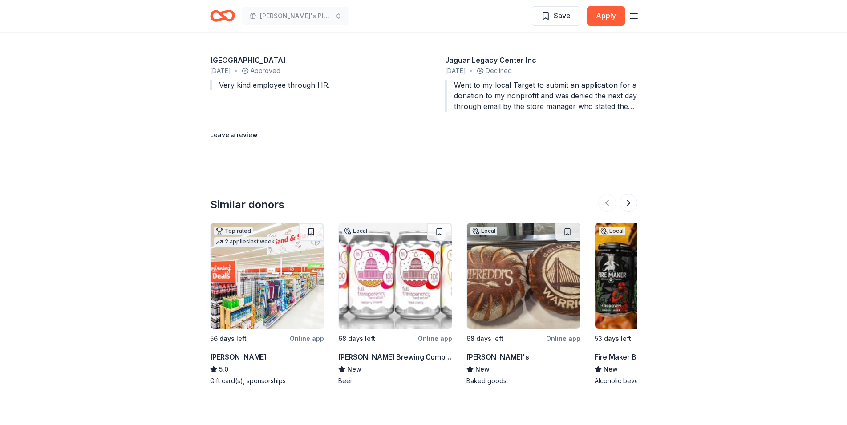
scroll to position [1078, 0]
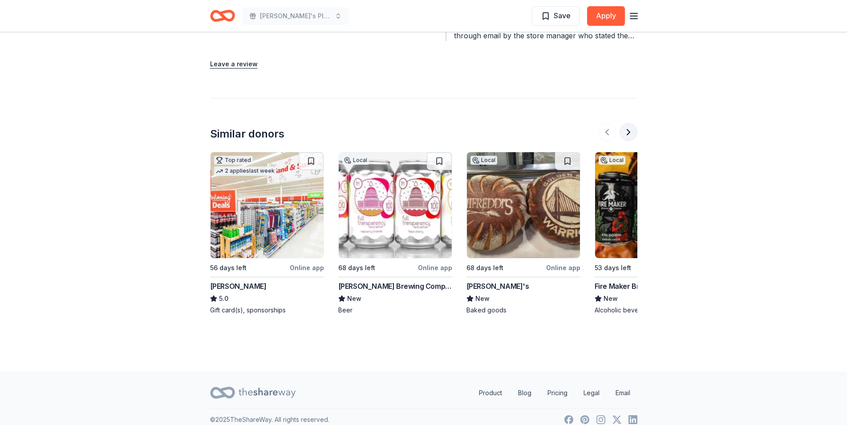
click at [631, 123] on button at bounding box center [629, 132] width 18 height 18
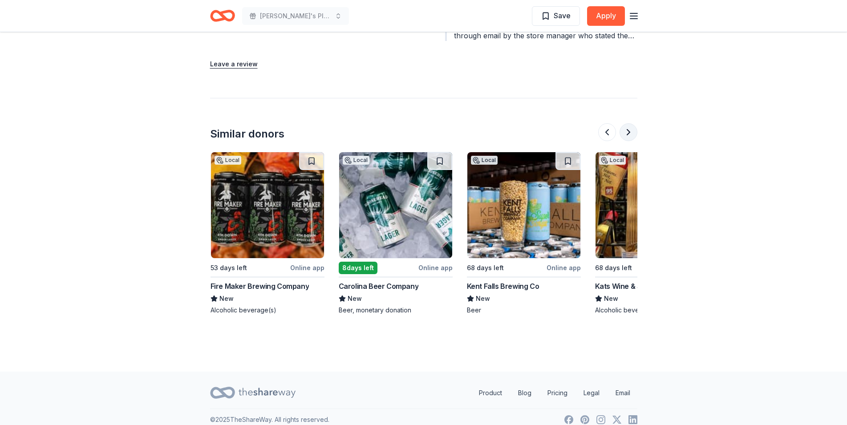
scroll to position [0, 385]
click at [632, 125] on button at bounding box center [629, 132] width 18 height 18
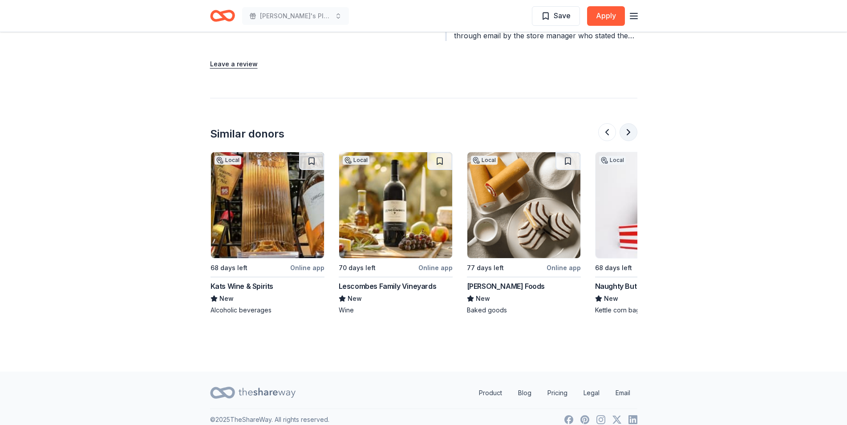
scroll to position [0, 769]
click at [632, 123] on button at bounding box center [629, 132] width 18 height 18
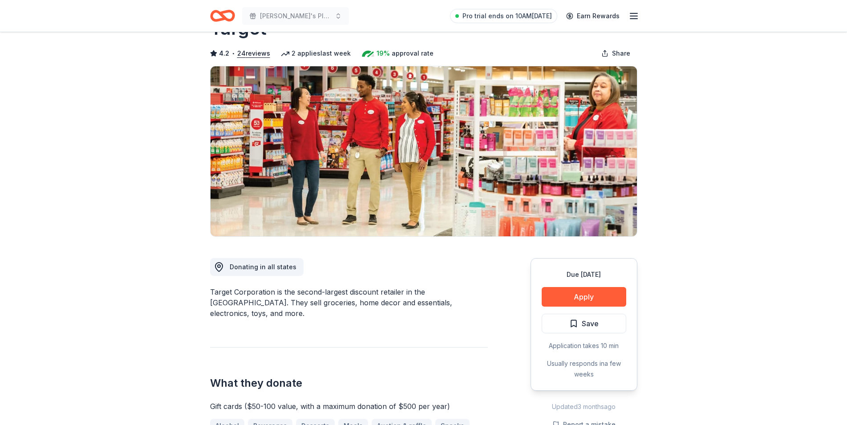
scroll to position [0, 0]
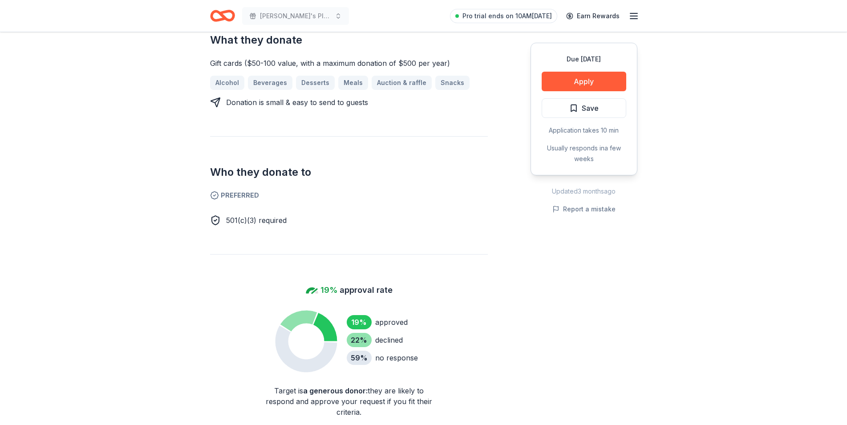
scroll to position [318, 0]
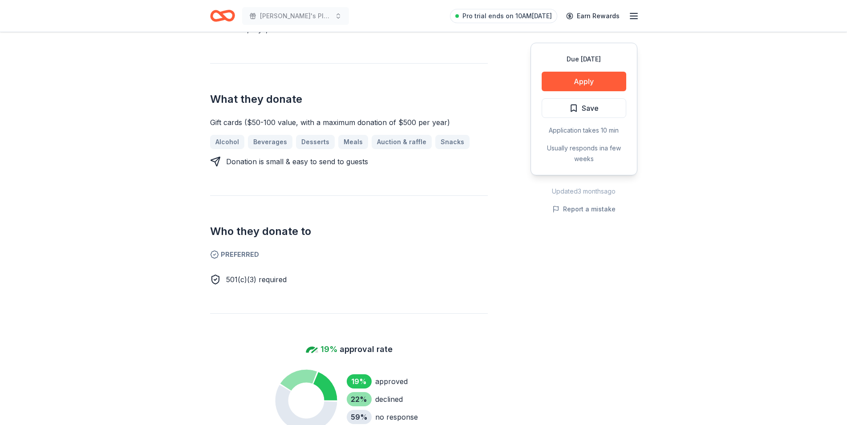
drag, startPoint x: 238, startPoint y: 113, endPoint x: 363, endPoint y: 108, distance: 124.7
click at [363, 117] on div "Gift cards ($50-100 value, with a maximum donation of $500 per year)" at bounding box center [349, 122] width 278 height 11
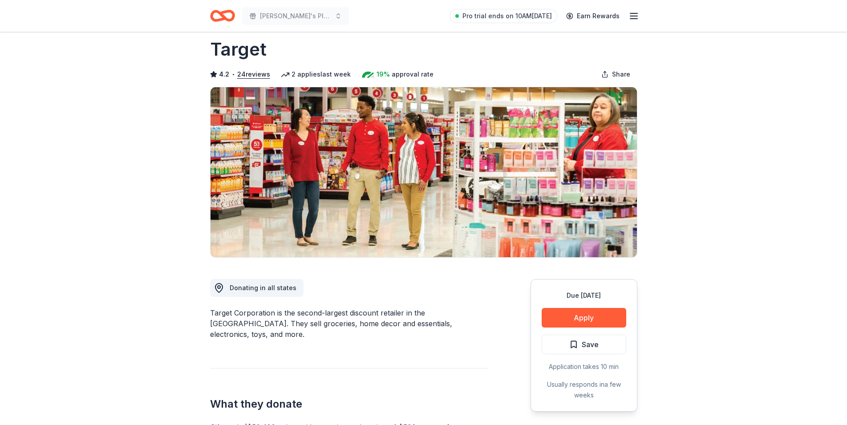
scroll to position [0, 0]
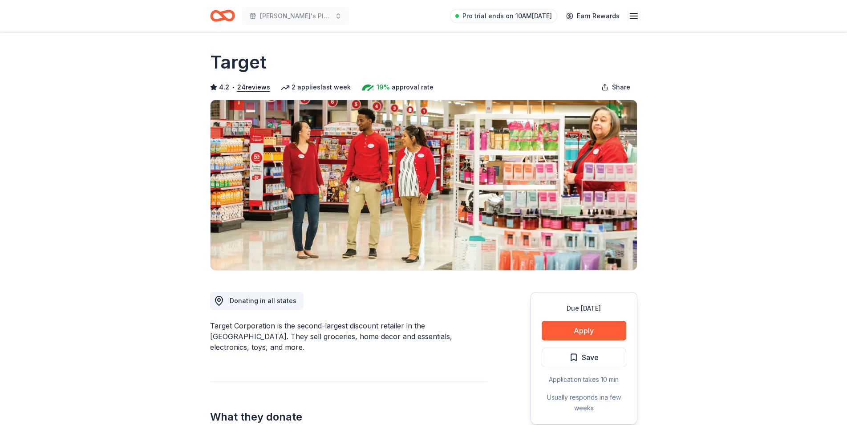
click at [270, 337] on div "Target Corporation is the second-largest discount retailer in the United States…" at bounding box center [349, 336] width 278 height 32
drag, startPoint x: 385, startPoint y: 341, endPoint x: 379, endPoint y: 336, distance: 8.0
click at [385, 341] on div "Target Corporation is the second-largest discount retailer in the United States…" at bounding box center [349, 336] width 278 height 32
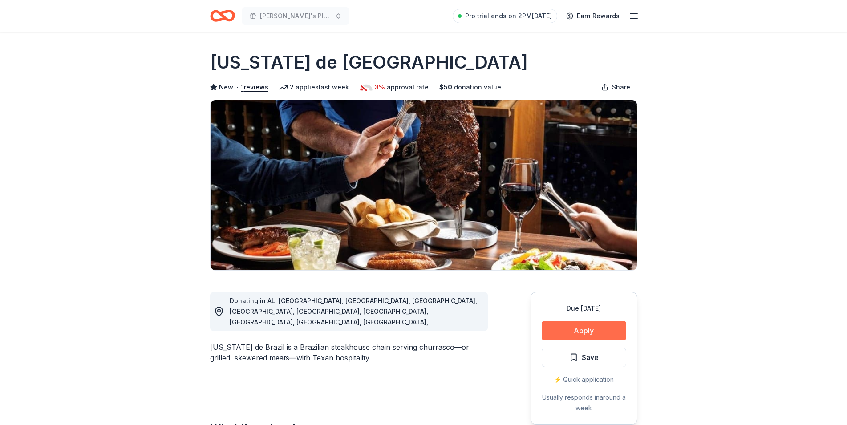
click at [563, 333] on button "Apply" at bounding box center [584, 331] width 85 height 20
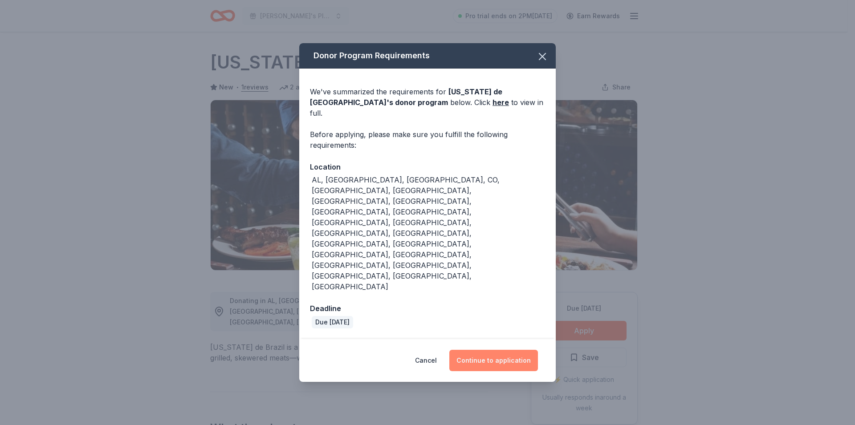
click at [481, 350] on button "Continue to application" at bounding box center [493, 360] width 89 height 21
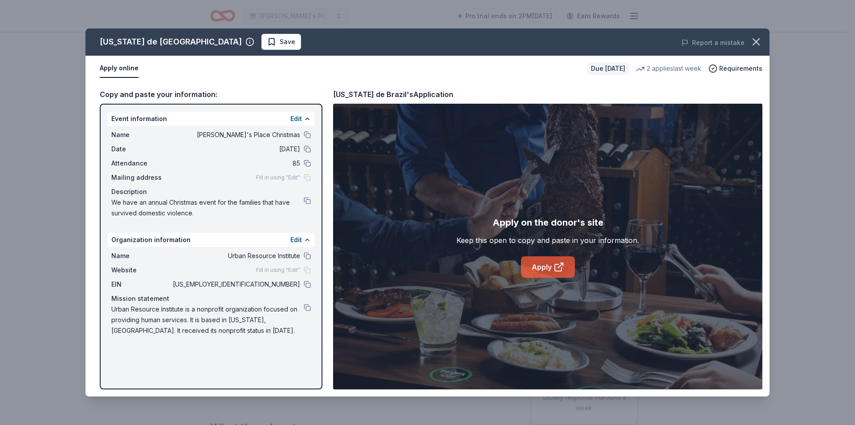
click at [534, 264] on link "Apply" at bounding box center [548, 266] width 54 height 21
